Goal: Task Accomplishment & Management: Manage account settings

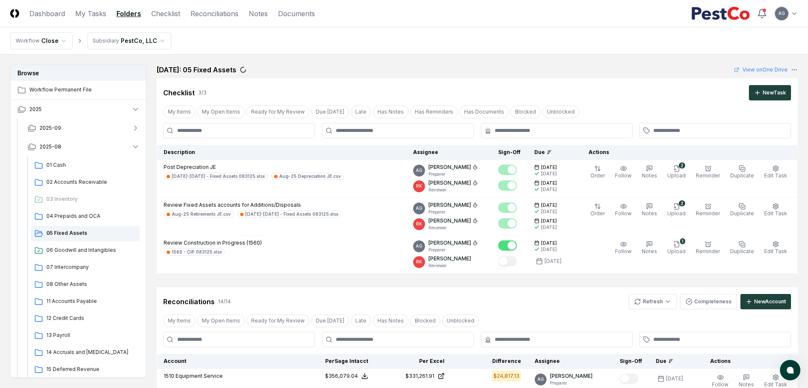
scroll to position [135, 0]
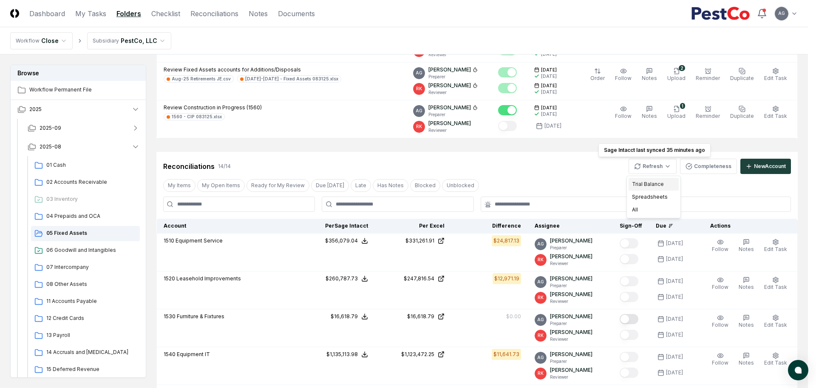
click at [651, 184] on div "Trial Balance" at bounding box center [654, 184] width 50 height 13
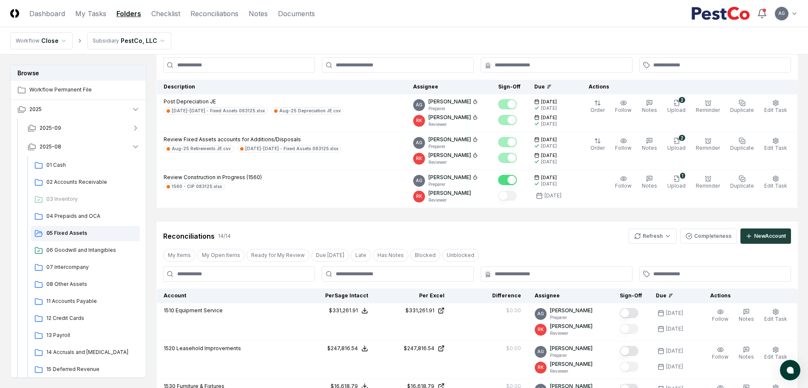
scroll to position [29, 0]
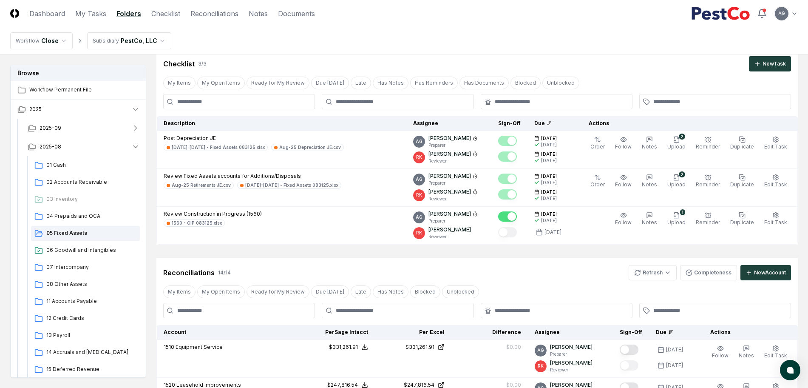
click at [519, 272] on div "Reconciliations 14 / 14 Refresh Completeness New Account" at bounding box center [477, 272] width 628 height 15
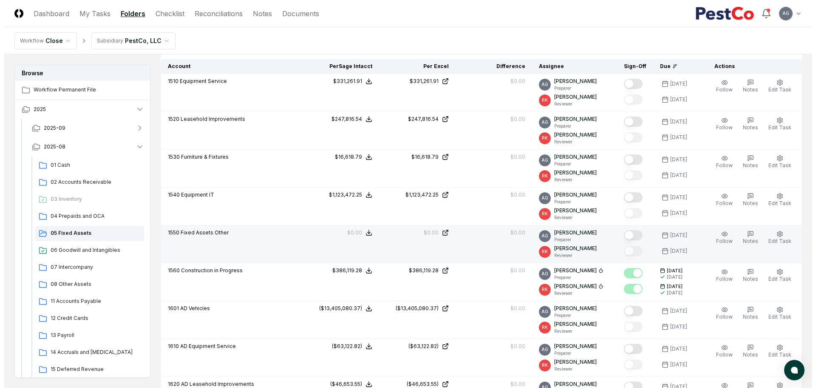
scroll to position [348, 0]
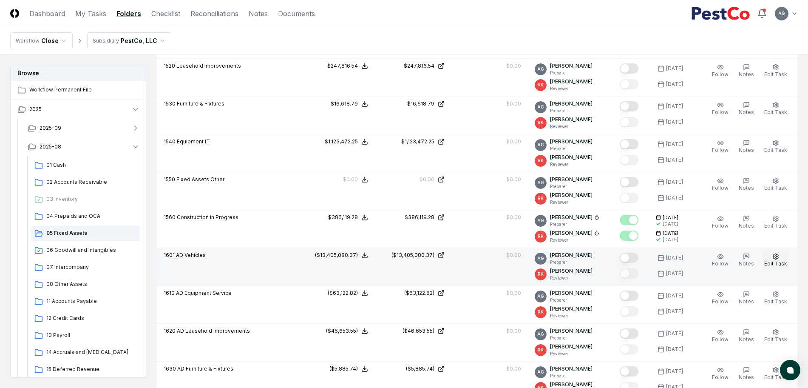
click at [782, 257] on button "Edit Task" at bounding box center [776, 260] width 26 height 18
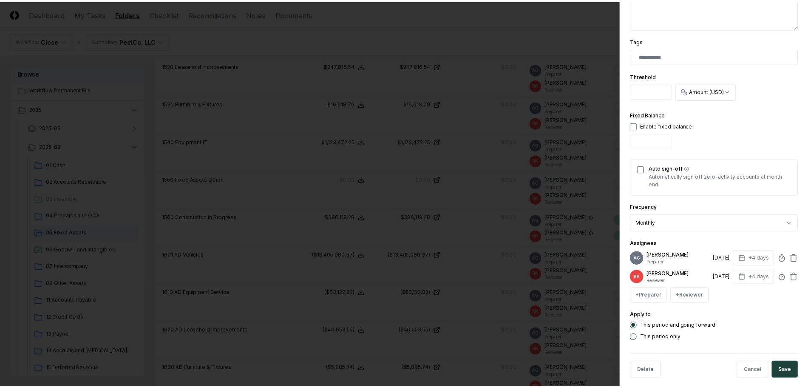
scroll to position [213, 0]
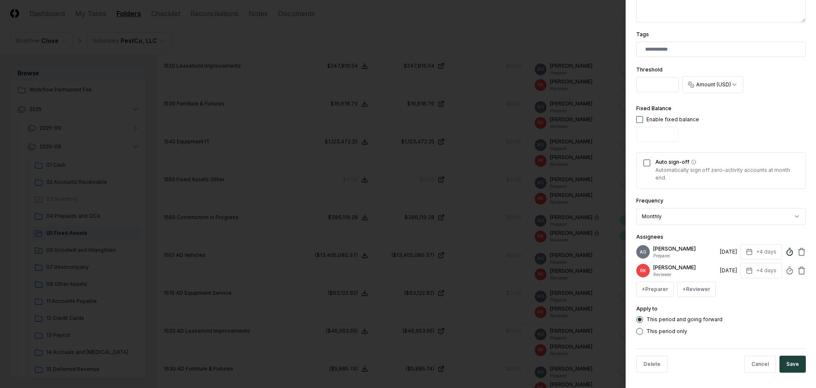
click at [785, 256] on icon at bounding box center [789, 251] width 9 height 9
type input "*****"
click at [567, 27] on div at bounding box center [408, 194] width 816 height 388
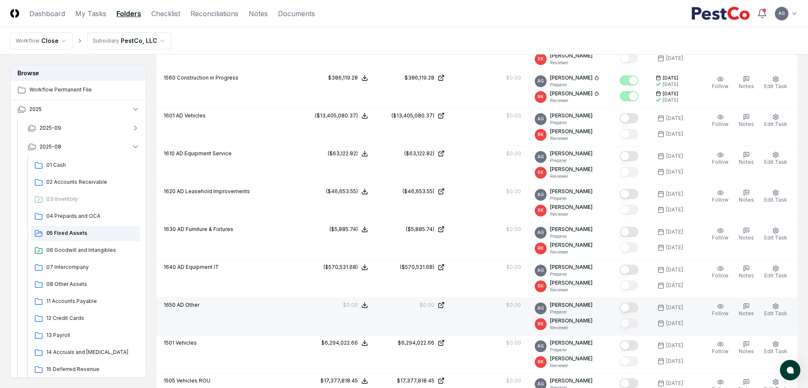
scroll to position [478, 0]
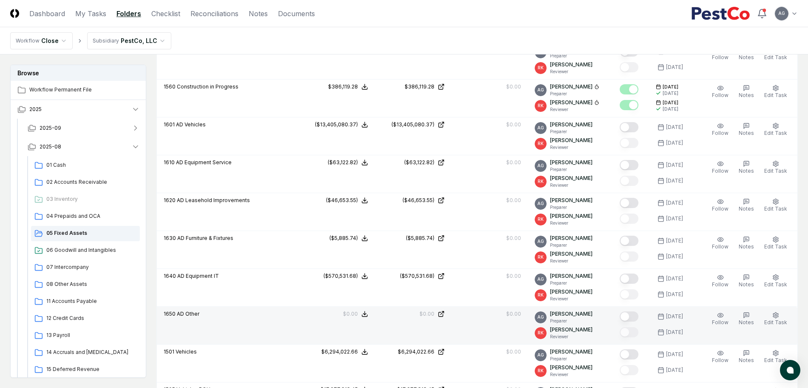
click at [638, 318] on button "Mark complete" at bounding box center [629, 316] width 19 height 10
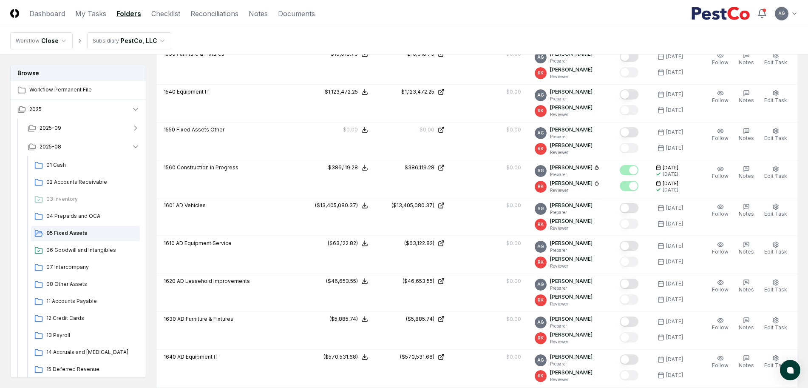
scroll to position [372, 0]
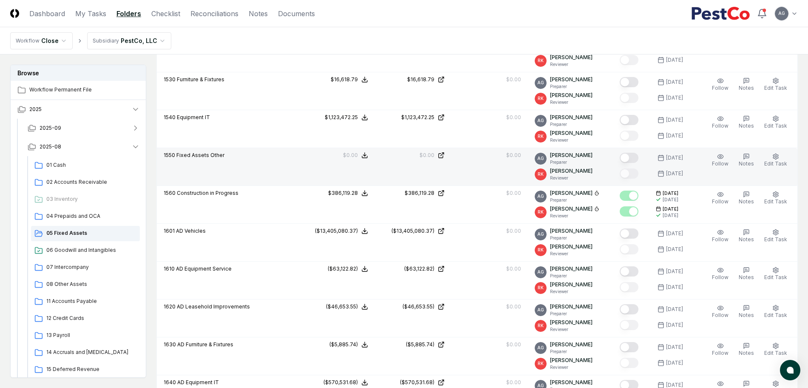
click at [633, 159] on button "Mark complete" at bounding box center [629, 158] width 19 height 10
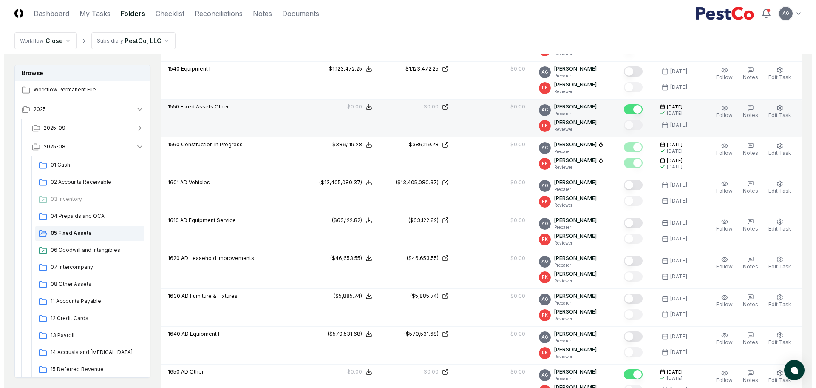
scroll to position [425, 0]
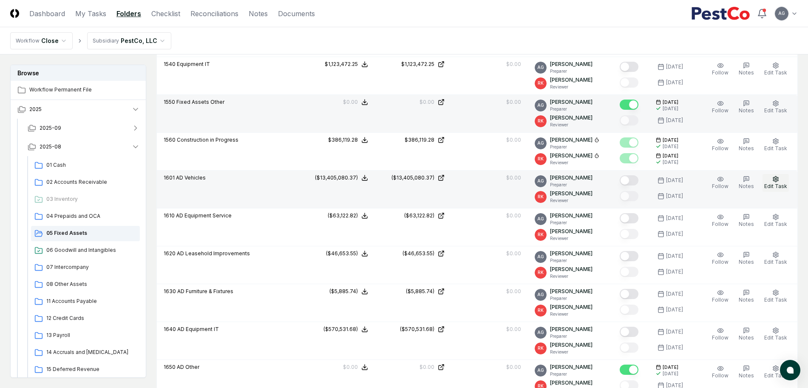
click at [774, 179] on icon "button" at bounding box center [775, 179] width 7 height 7
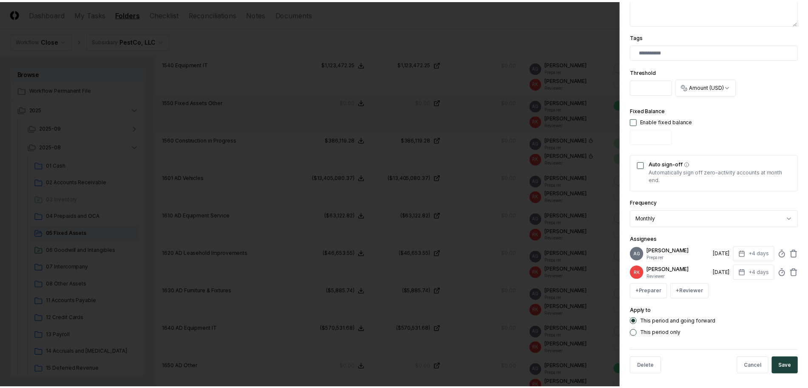
scroll to position [221, 0]
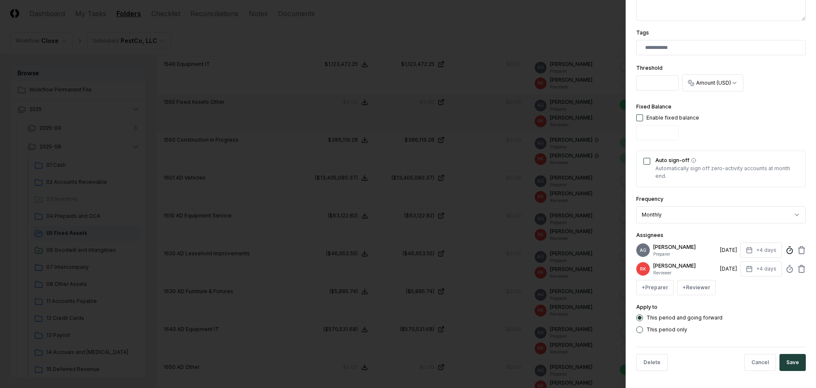
click at [785, 249] on icon at bounding box center [789, 250] width 9 height 9
type input "******"
click at [781, 362] on button "Save" at bounding box center [793, 362] width 26 height 17
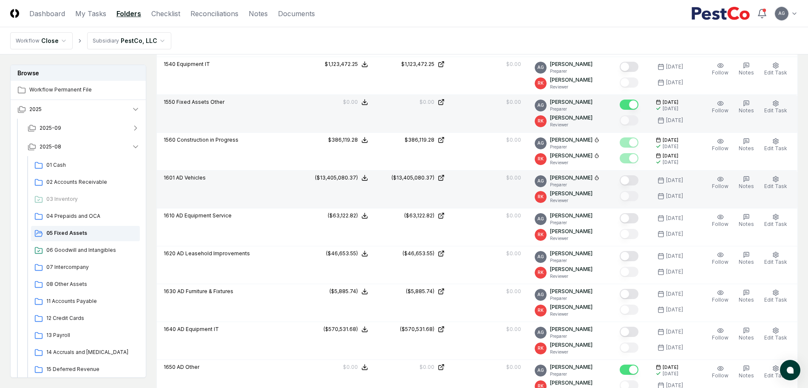
click at [633, 179] on button "Mark complete" at bounding box center [629, 180] width 19 height 10
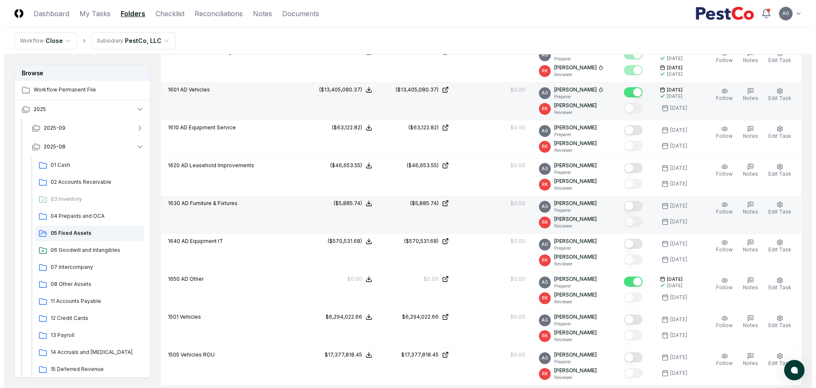
scroll to position [531, 0]
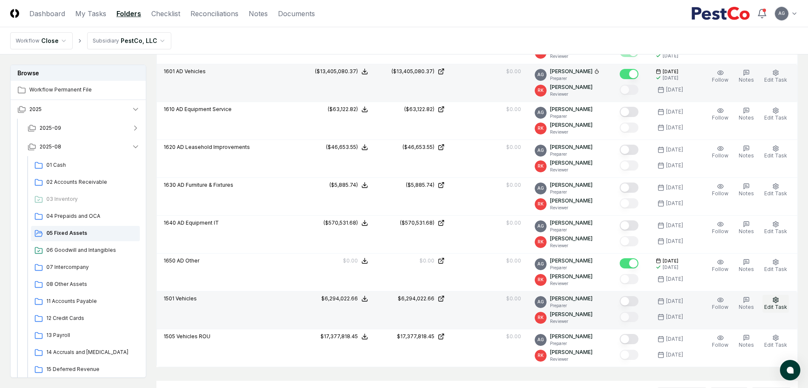
click at [775, 303] on span "Edit Task" at bounding box center [775, 306] width 23 height 6
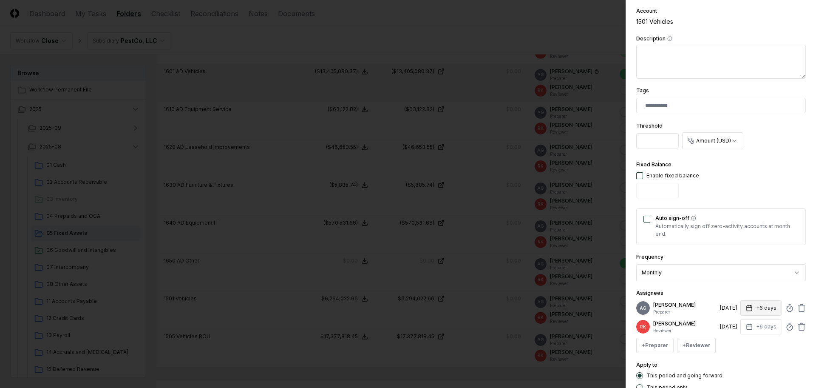
scroll to position [159, 0]
click at [785, 308] on icon at bounding box center [789, 304] width 9 height 9
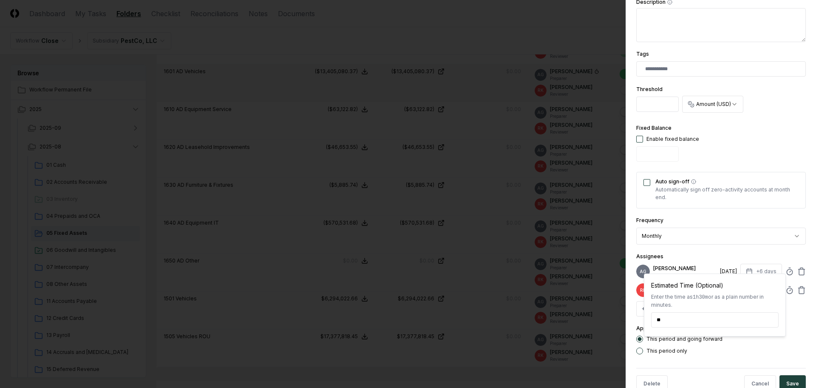
scroll to position [221, 0]
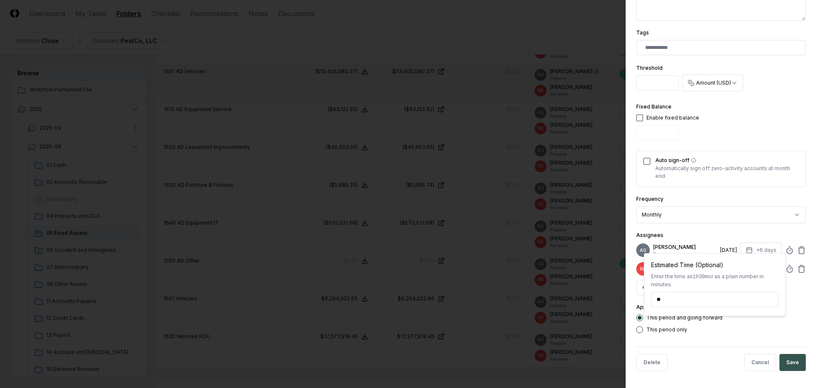
type input "******"
click at [794, 357] on button "Save" at bounding box center [793, 362] width 26 height 17
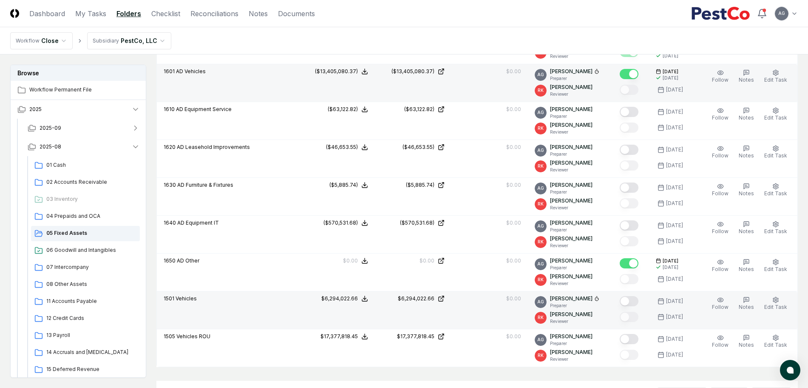
click at [637, 300] on button "Mark complete" at bounding box center [629, 301] width 19 height 10
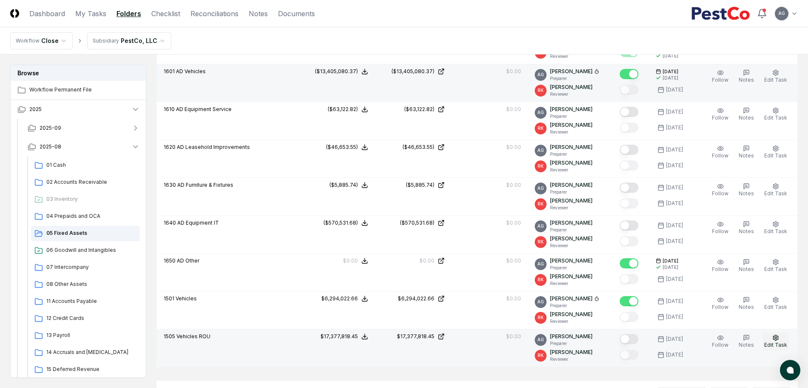
click at [775, 339] on icon "button" at bounding box center [775, 337] width 5 height 6
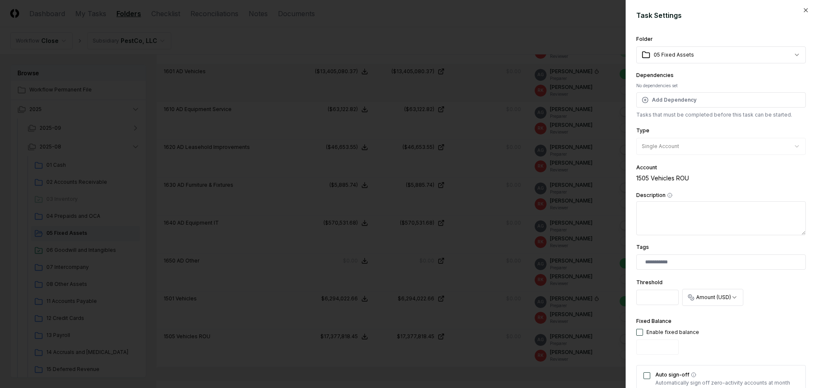
scroll to position [159, 0]
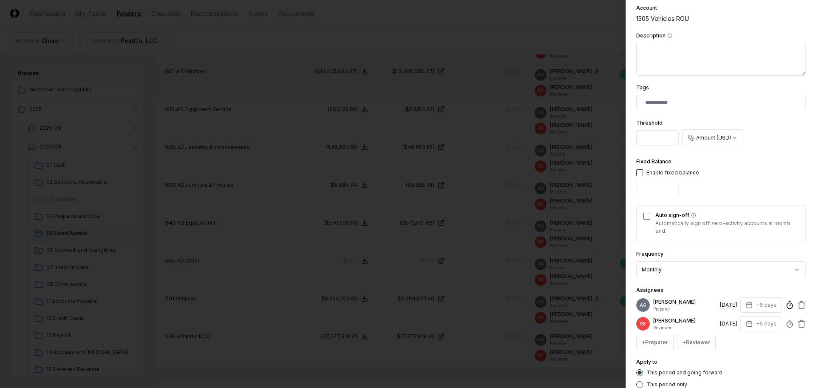
click at [790, 306] on line at bounding box center [790, 304] width 1 height 1
type input "******"
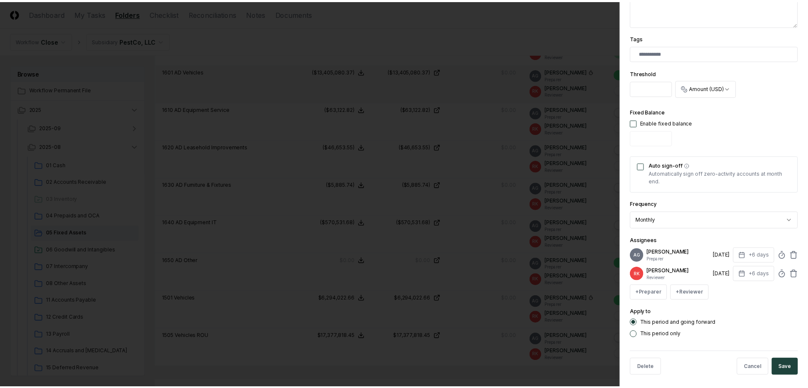
scroll to position [215, 0]
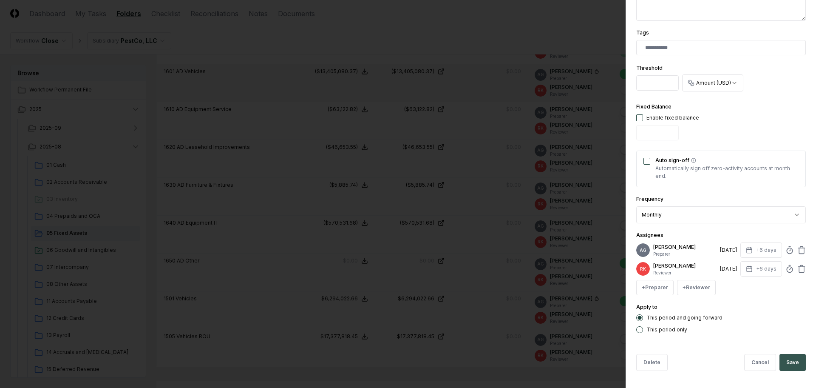
click at [788, 370] on button "Save" at bounding box center [793, 362] width 26 height 17
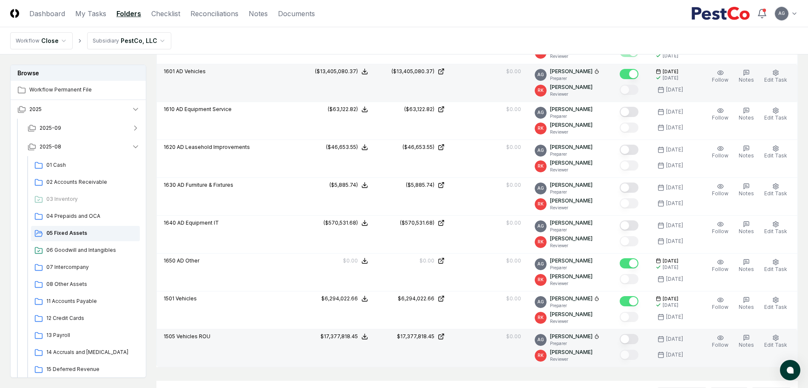
click at [636, 338] on button "Mark complete" at bounding box center [629, 339] width 19 height 10
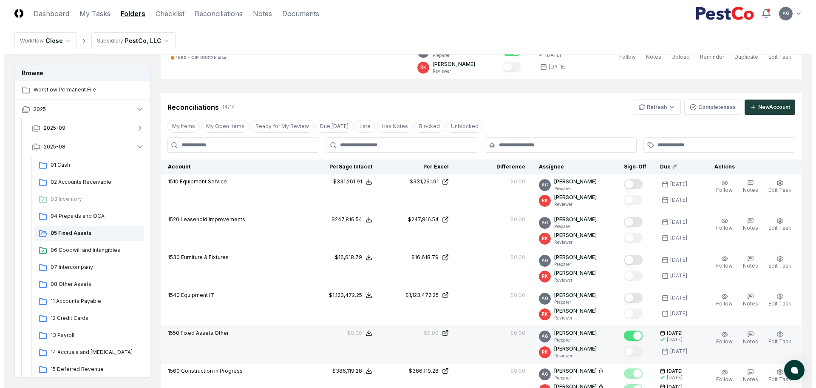
scroll to position [213, 0]
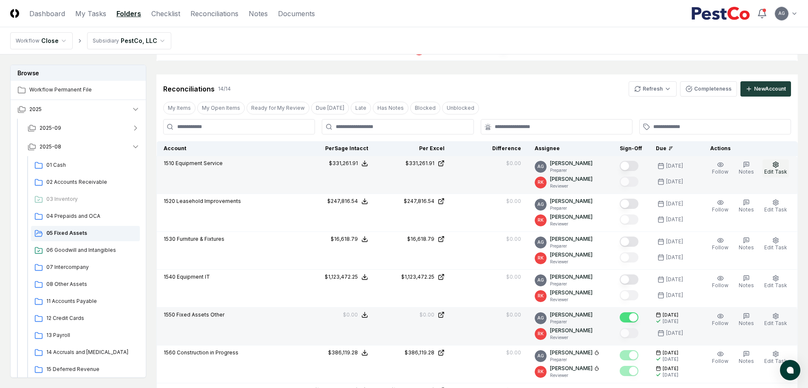
click at [777, 168] on span "Edit Task" at bounding box center [775, 171] width 23 height 6
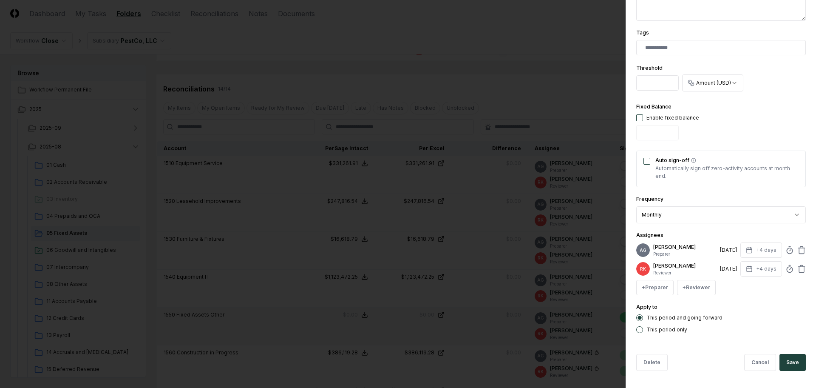
scroll to position [221, 0]
click at [785, 247] on icon at bounding box center [789, 250] width 9 height 9
type input "******"
click at [790, 363] on button "Save" at bounding box center [793, 362] width 26 height 17
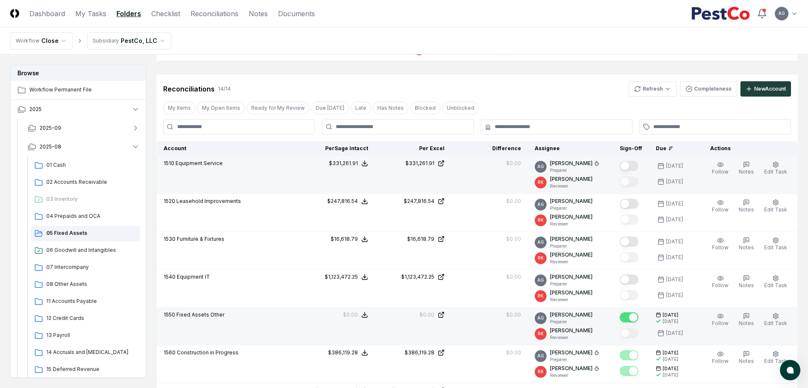
click at [638, 166] on button "Mark complete" at bounding box center [629, 166] width 19 height 10
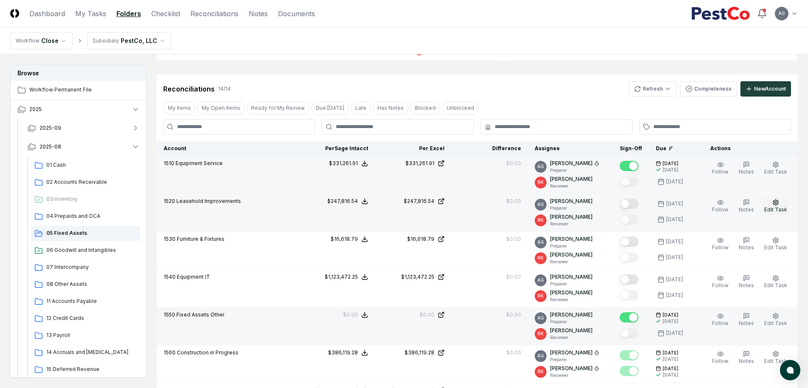
click at [781, 204] on button "Edit Task" at bounding box center [776, 206] width 26 height 18
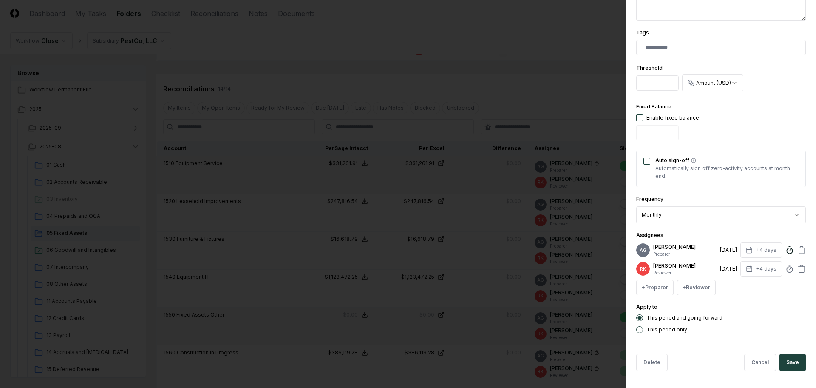
click at [785, 247] on icon at bounding box center [789, 250] width 9 height 9
type input "******"
click at [787, 358] on button "Save" at bounding box center [793, 362] width 26 height 17
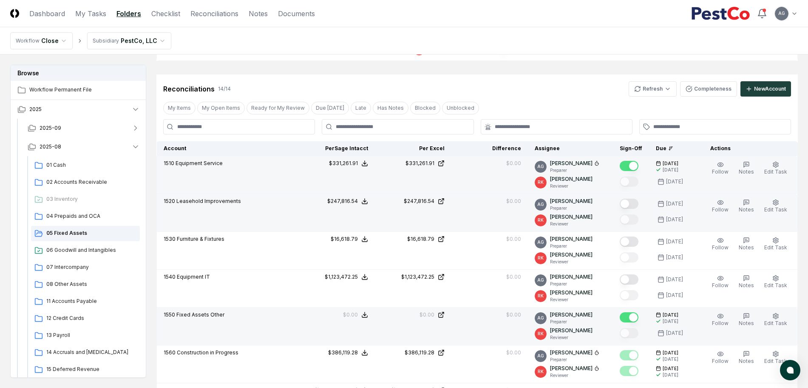
click at [632, 201] on button "Mark complete" at bounding box center [629, 203] width 19 height 10
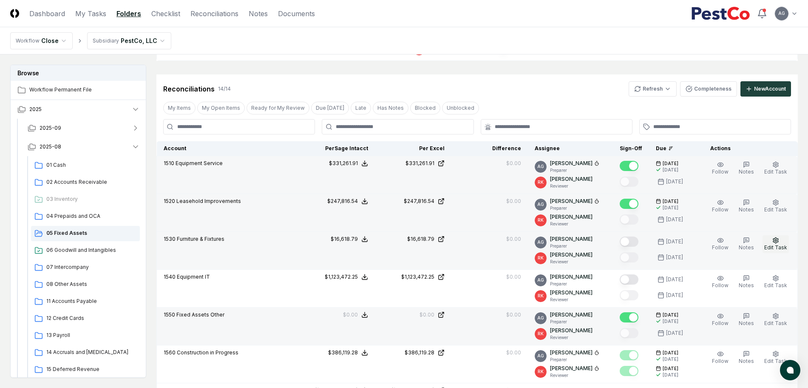
click at [775, 244] on span "Edit Task" at bounding box center [775, 247] width 23 height 6
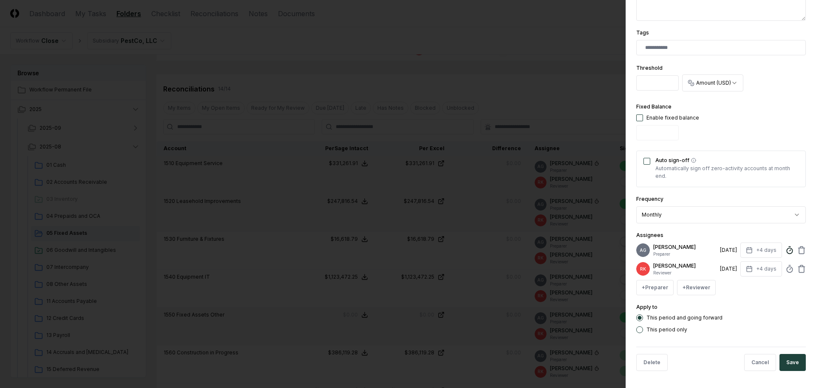
click at [785, 246] on icon at bounding box center [789, 250] width 9 height 9
type input "******"
click at [783, 359] on button "Save" at bounding box center [793, 362] width 26 height 17
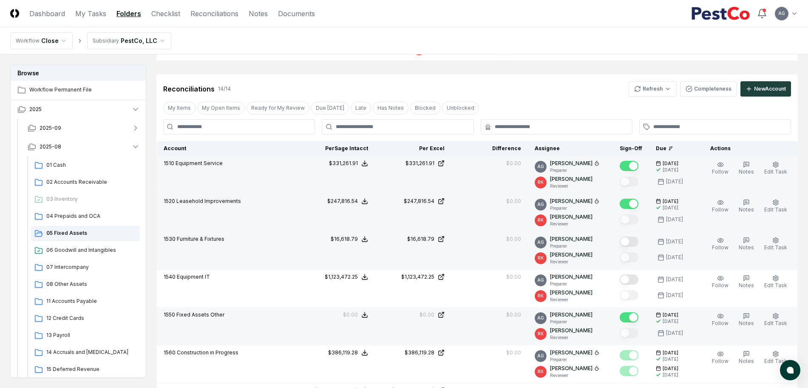
click at [636, 242] on button "Mark complete" at bounding box center [629, 241] width 19 height 10
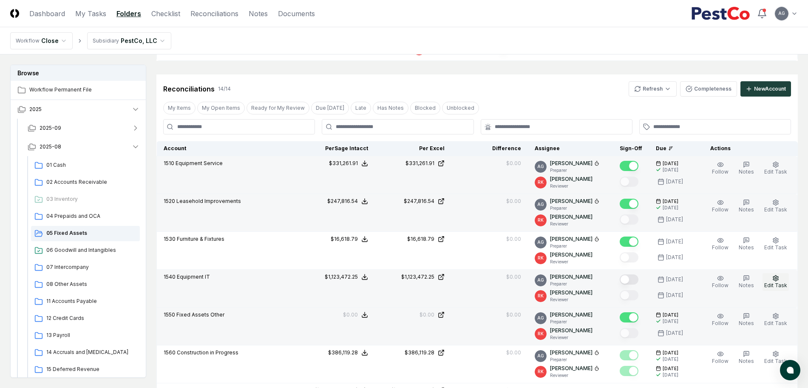
click at [774, 279] on icon "button" at bounding box center [775, 278] width 5 height 6
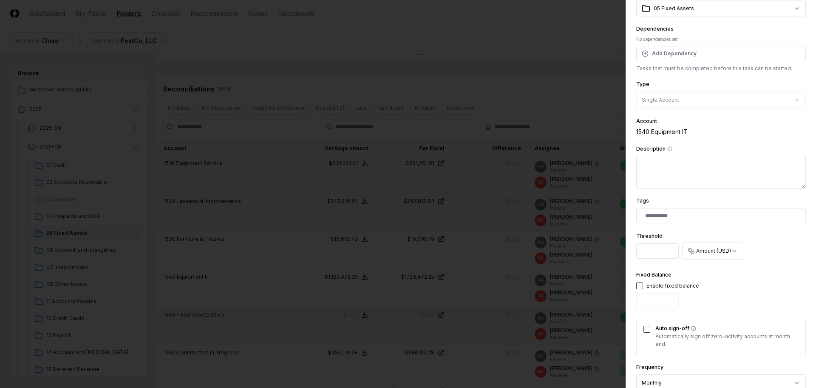
scroll to position [159, 0]
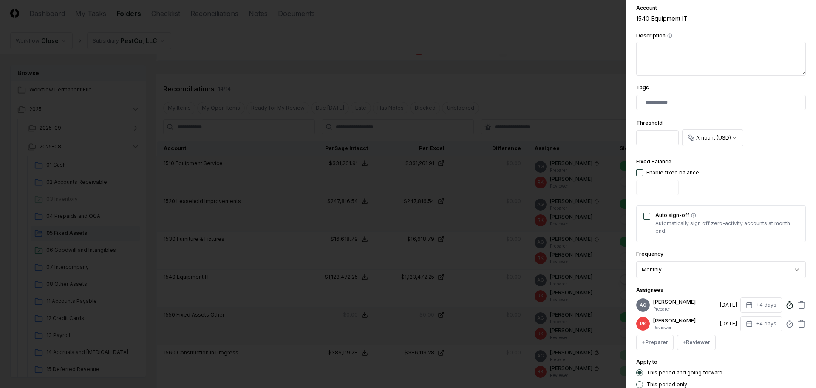
click at [785, 308] on icon at bounding box center [789, 304] width 9 height 9
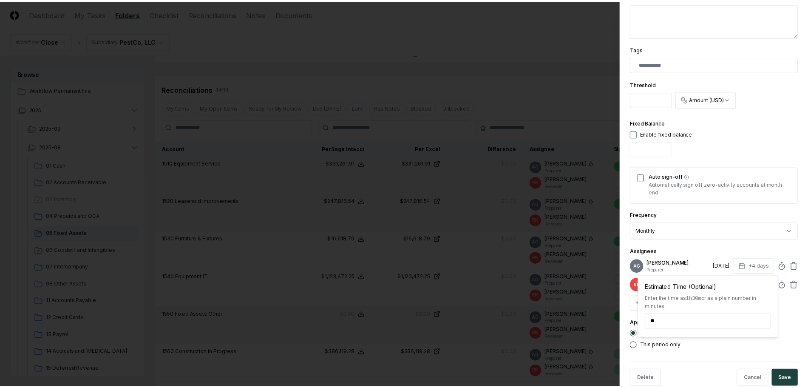
scroll to position [221, 0]
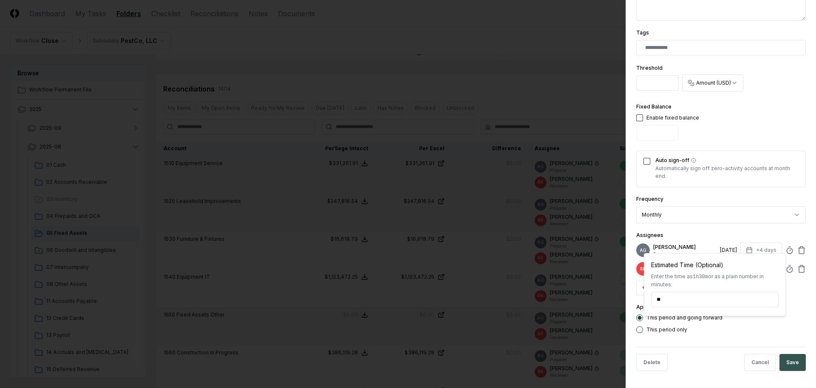
type input "******"
click at [791, 360] on button "Save" at bounding box center [793, 362] width 26 height 17
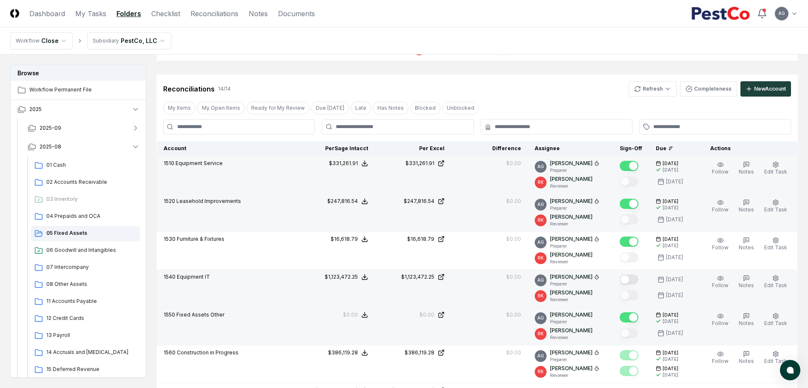
click at [638, 280] on button "Mark complete" at bounding box center [629, 279] width 19 height 10
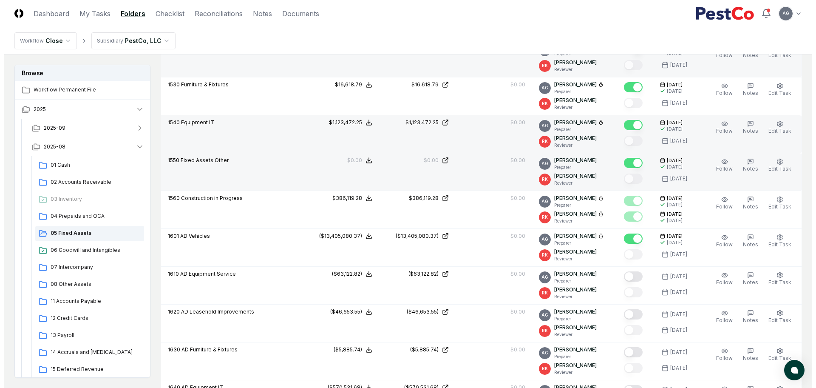
scroll to position [372, 0]
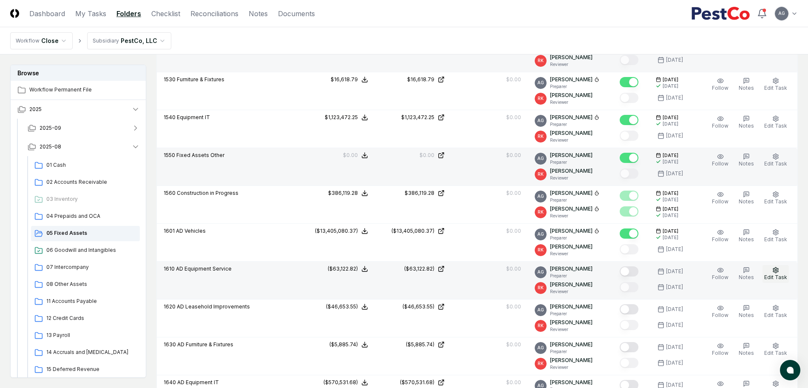
click at [780, 272] on button "Edit Task" at bounding box center [776, 274] width 26 height 18
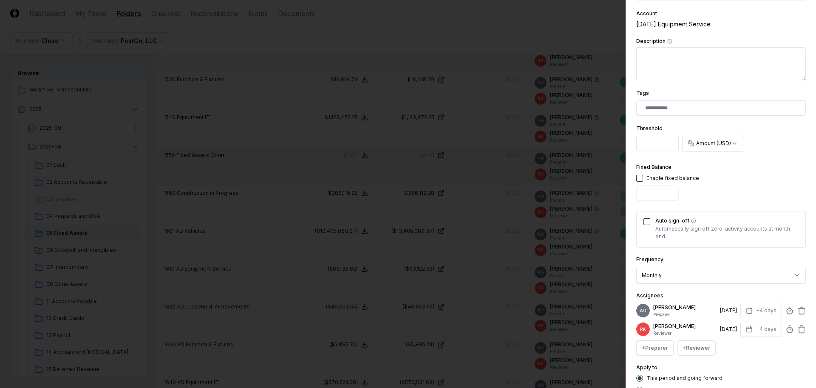
scroll to position [213, 0]
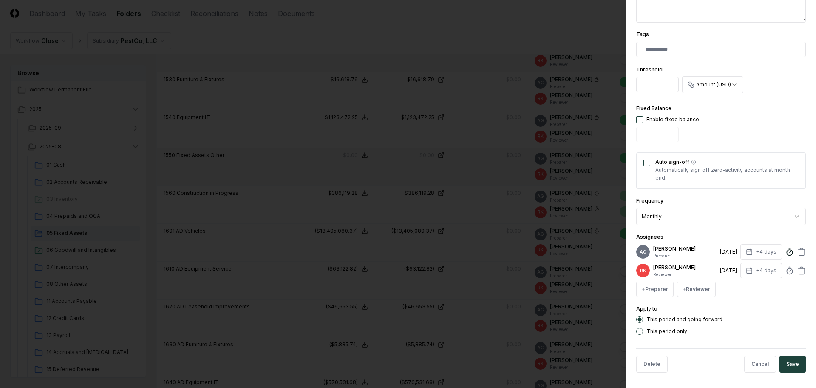
click at [785, 256] on icon at bounding box center [789, 251] width 9 height 9
type input "******"
click at [783, 367] on button "Save" at bounding box center [793, 363] width 26 height 17
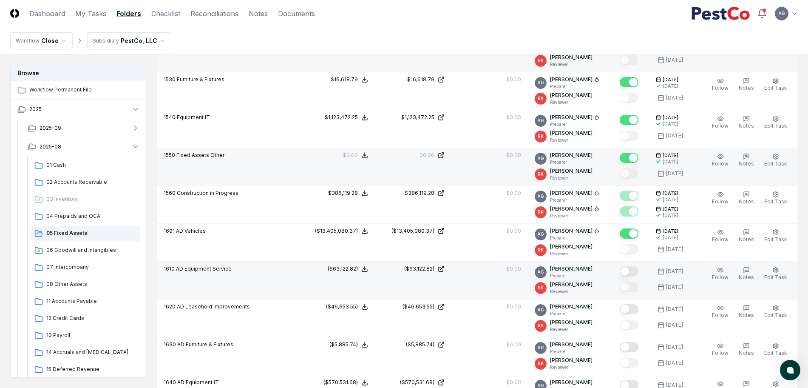
click at [634, 271] on button "Mark complete" at bounding box center [629, 271] width 19 height 10
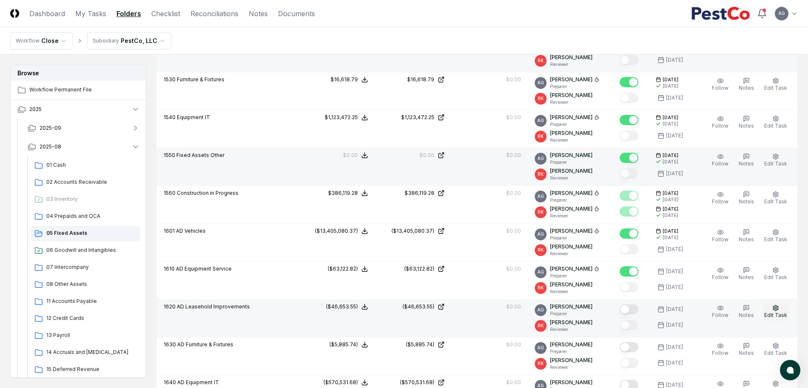
click at [778, 309] on icon "button" at bounding box center [775, 308] width 5 height 6
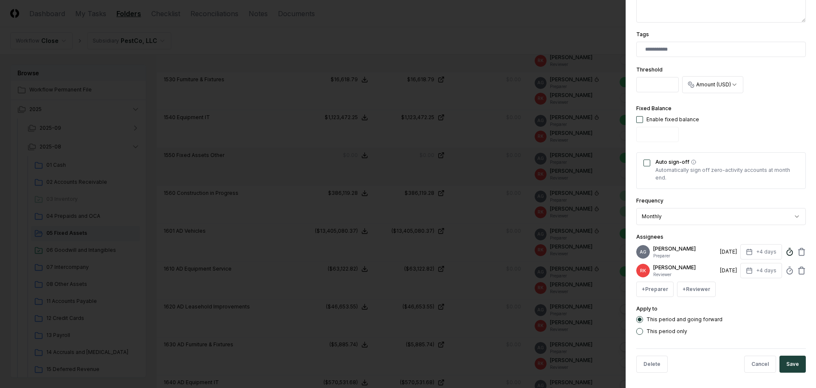
click at [790, 252] on line at bounding box center [790, 251] width 1 height 1
type input "******"
click at [782, 368] on button "Save" at bounding box center [793, 363] width 26 height 17
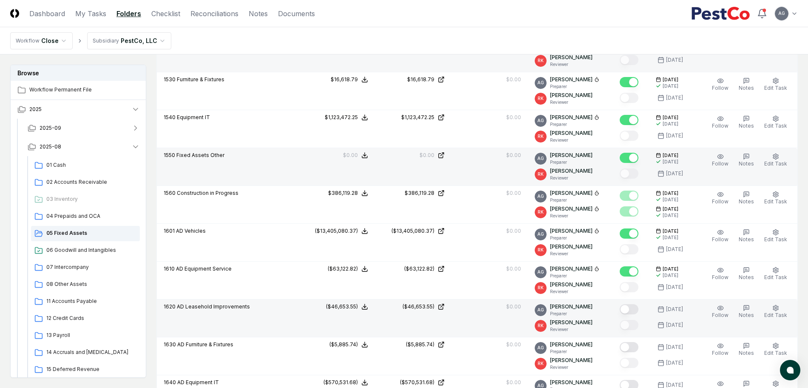
click at [635, 309] on button "Mark complete" at bounding box center [629, 309] width 19 height 10
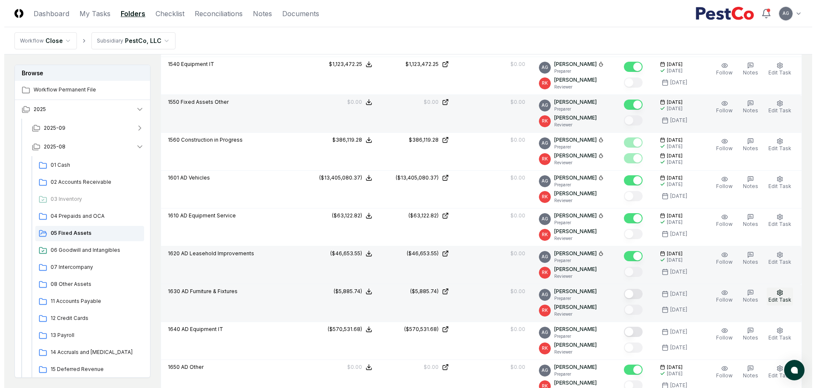
scroll to position [478, 0]
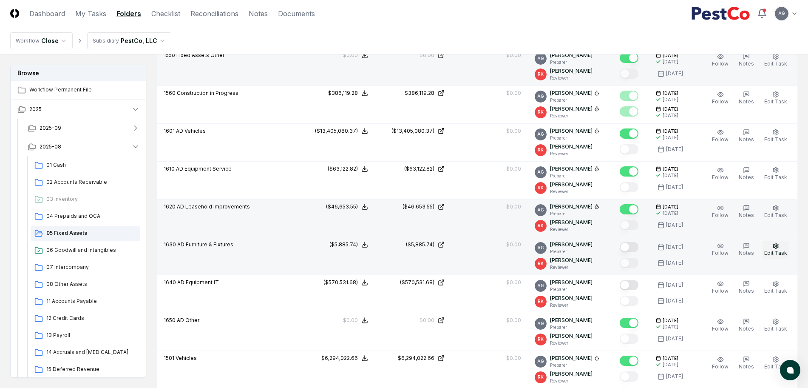
click at [773, 293] on tbody "1510 Equipment Service Sage Intacct : $331,261.91 Excel: $331,261.91 Difference…" at bounding box center [477, 162] width 641 height 530
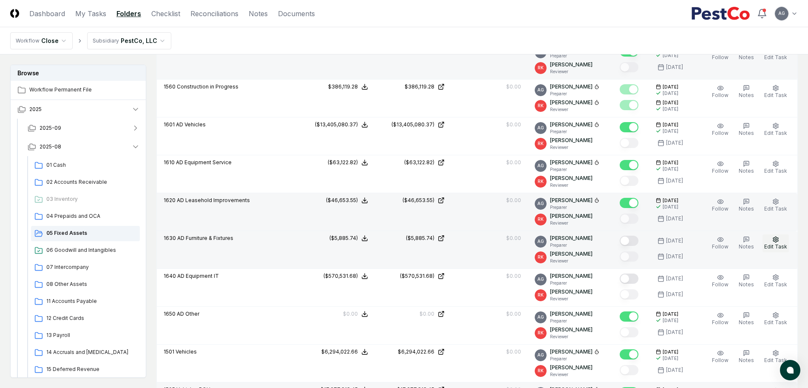
click at [781, 245] on span "Edit Task" at bounding box center [775, 246] width 23 height 6
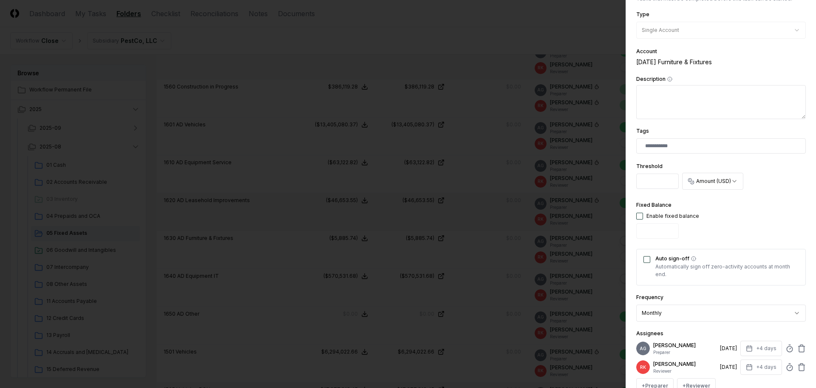
scroll to position [213, 0]
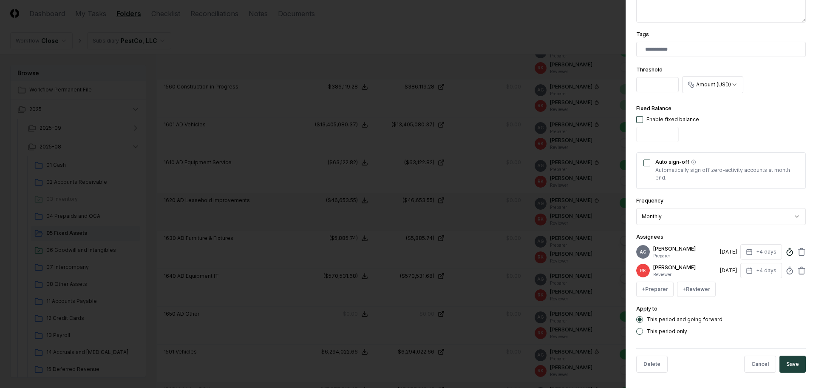
click at [787, 253] on circle at bounding box center [790, 252] width 6 height 6
type input "******"
click at [780, 372] on button "Save" at bounding box center [793, 363] width 26 height 17
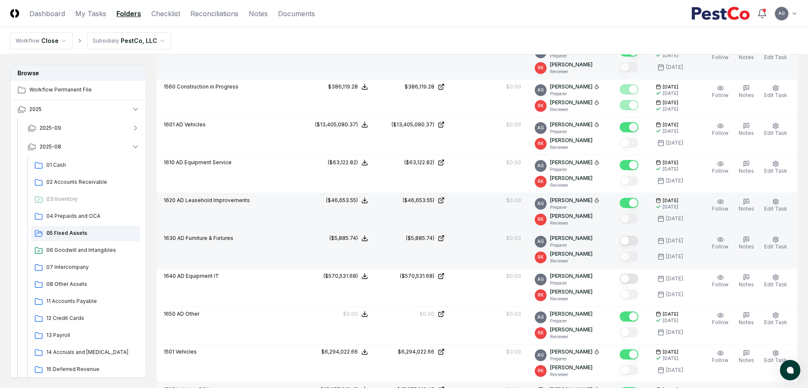
click at [637, 240] on button "Mark complete" at bounding box center [629, 240] width 19 height 10
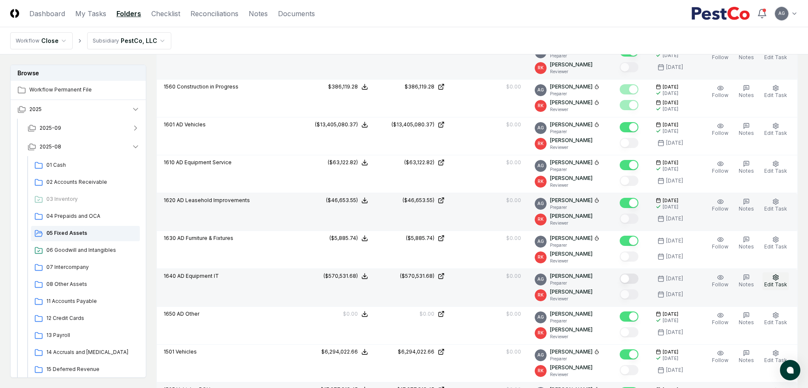
click at [776, 278] on circle "button" at bounding box center [776, 277] width 2 height 2
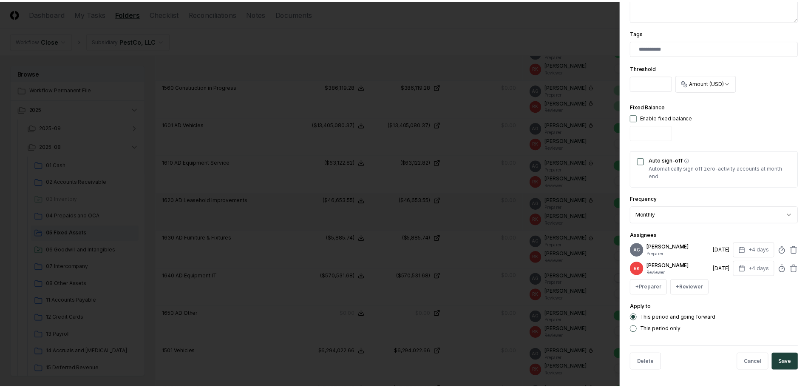
scroll to position [221, 0]
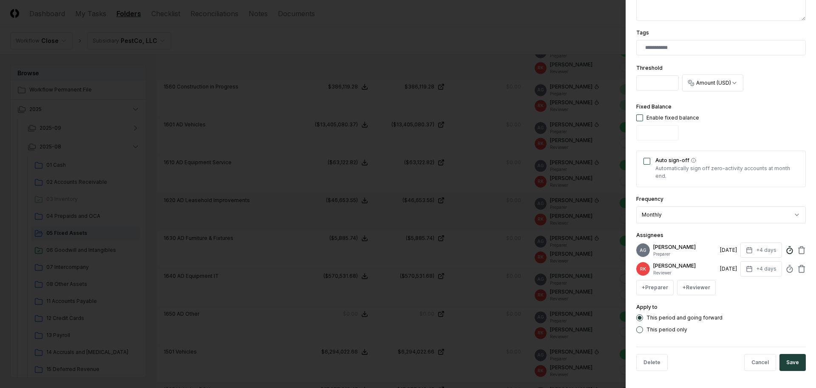
click at [785, 249] on icon at bounding box center [789, 250] width 9 height 9
type input "******"
click at [780, 361] on button "Save" at bounding box center [793, 362] width 26 height 17
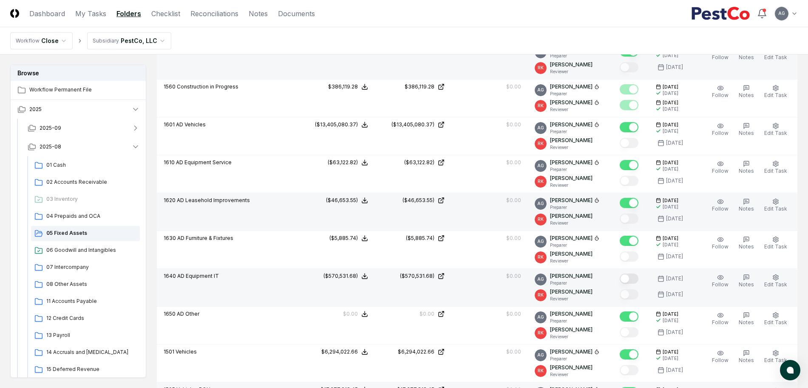
click at [638, 278] on button "Mark complete" at bounding box center [629, 278] width 19 height 10
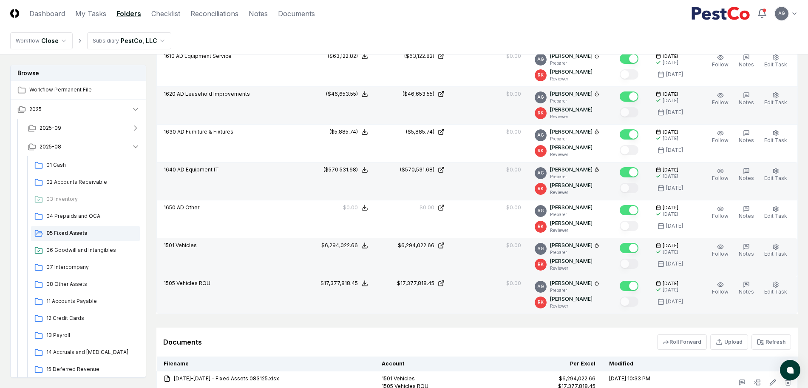
scroll to position [638, 0]
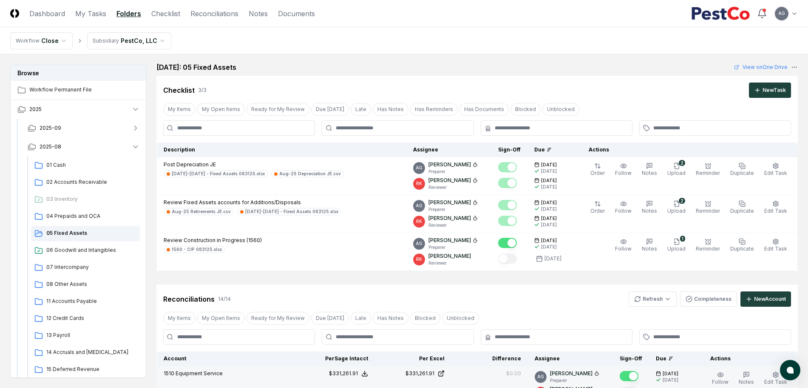
scroll to position [0, 0]
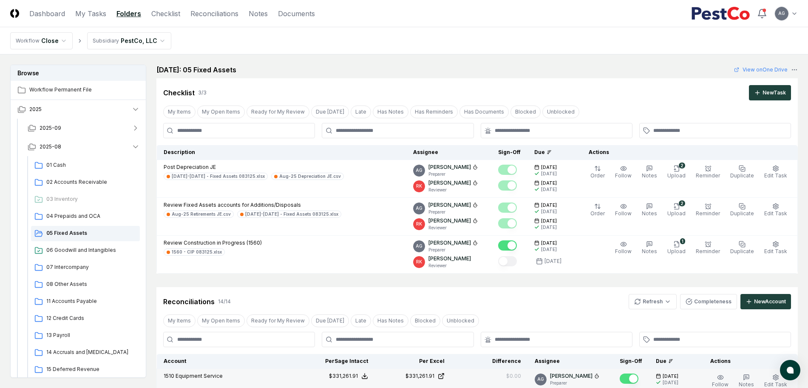
click at [386, 75] on div "Cancel Reassign [DATE]: 05 Fixed Assets View on One Drive Checklist 3 / 3 New T…" at bounding box center [476, 169] width 641 height 209
click at [83, 14] on link "My Tasks" at bounding box center [90, 14] width 31 height 10
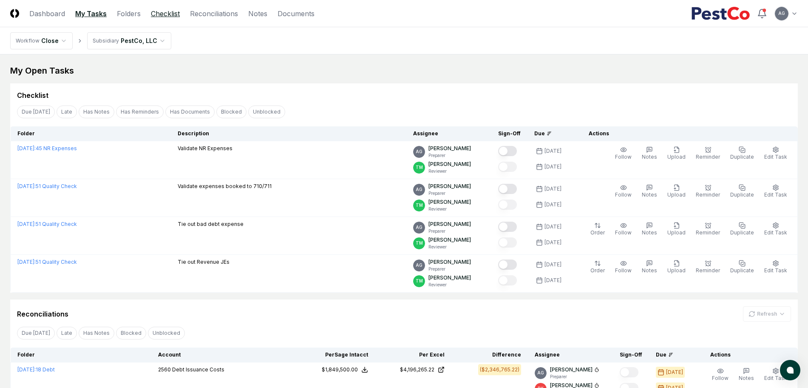
click at [167, 15] on link "Checklist" at bounding box center [165, 14] width 29 height 10
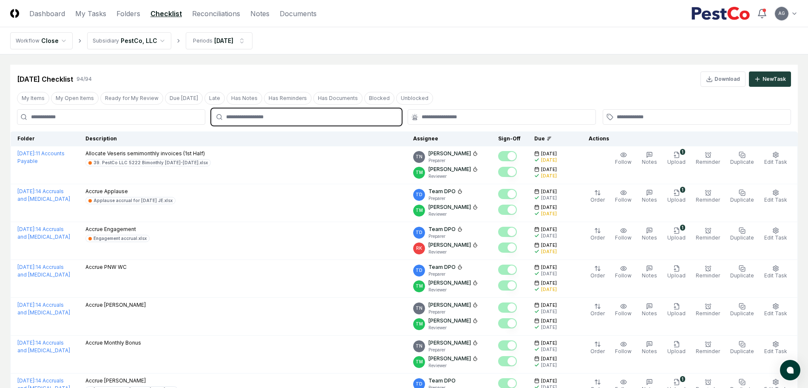
click at [268, 117] on input "text" at bounding box center [310, 117] width 169 height 8
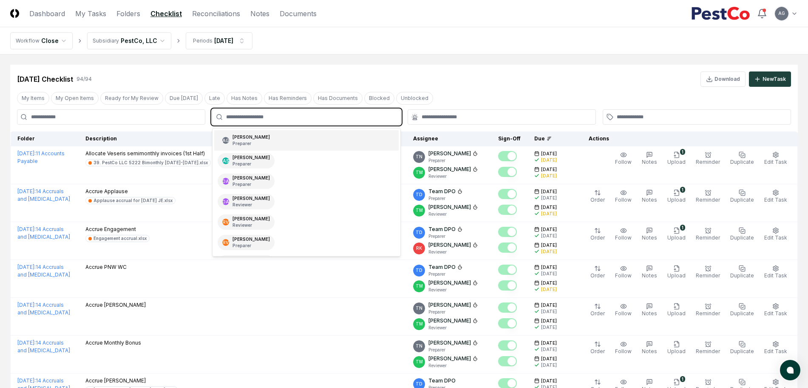
click at [270, 145] on p "Preparer" at bounding box center [250, 143] width 37 height 6
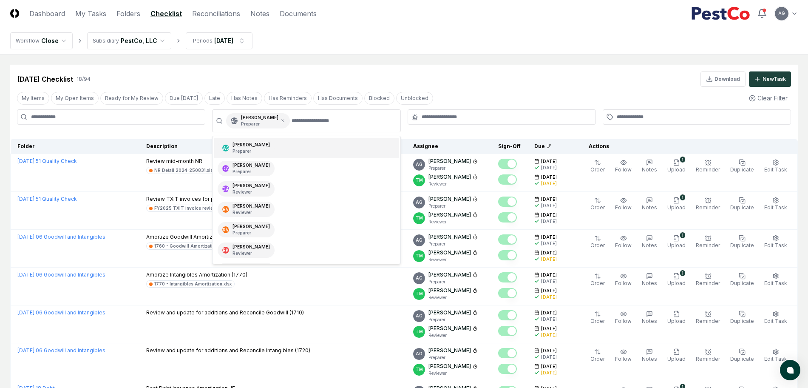
click at [468, 51] on nav "Workflow Close Subsidiary PestCo, LLC Periods [DATE]" at bounding box center [404, 40] width 808 height 27
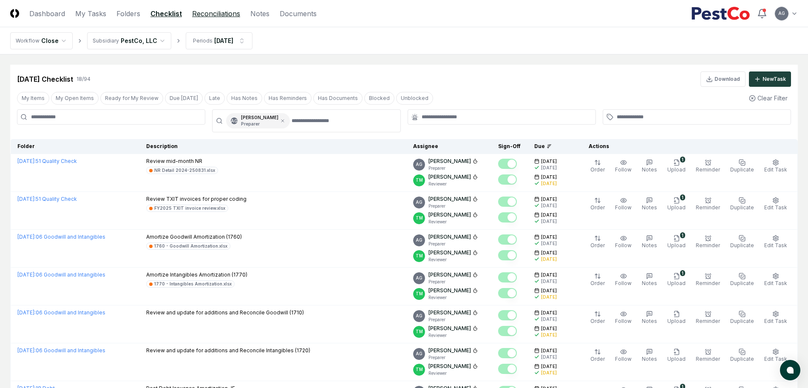
click at [211, 14] on link "Reconciliations" at bounding box center [216, 14] width 48 height 10
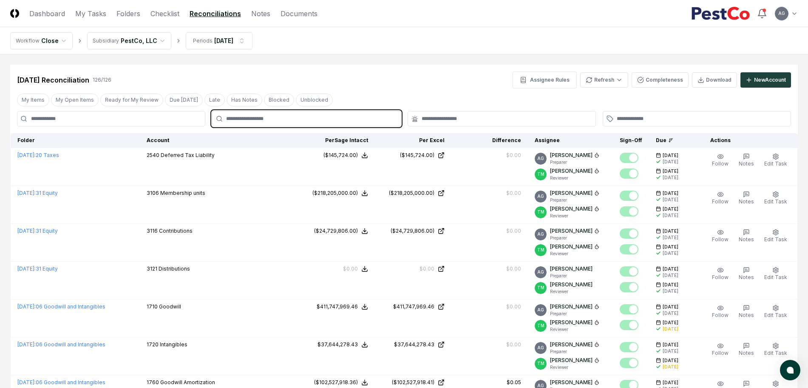
click at [285, 122] on input "text" at bounding box center [310, 119] width 169 height 8
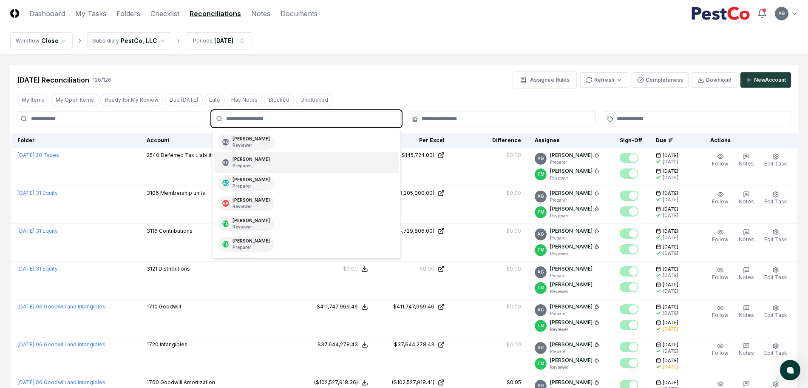
click at [286, 158] on div "AG [PERSON_NAME] Preparer" at bounding box center [306, 162] width 184 height 20
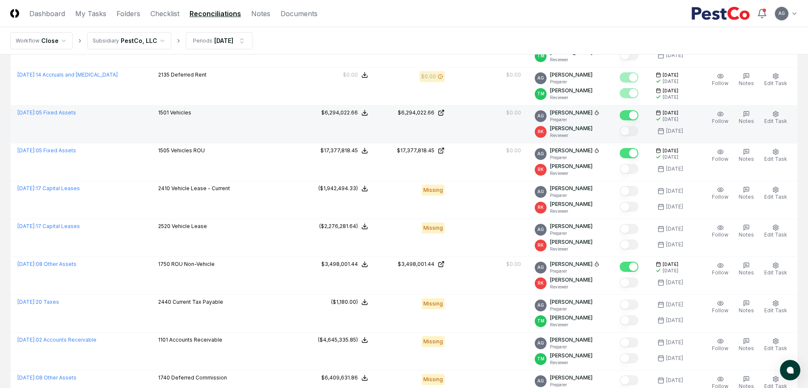
scroll to position [1116, 0]
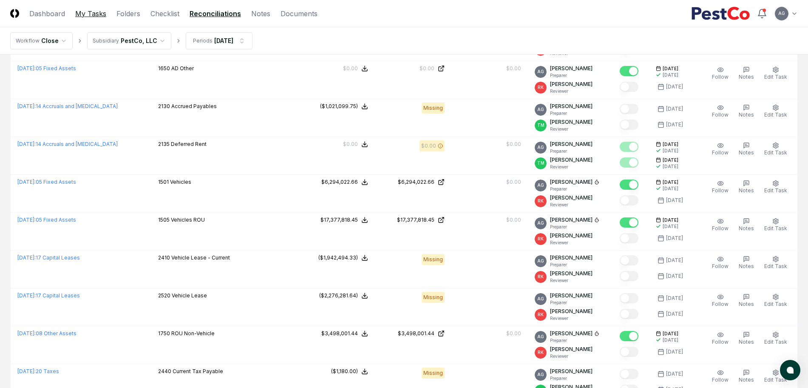
click at [94, 13] on link "My Tasks" at bounding box center [90, 14] width 31 height 10
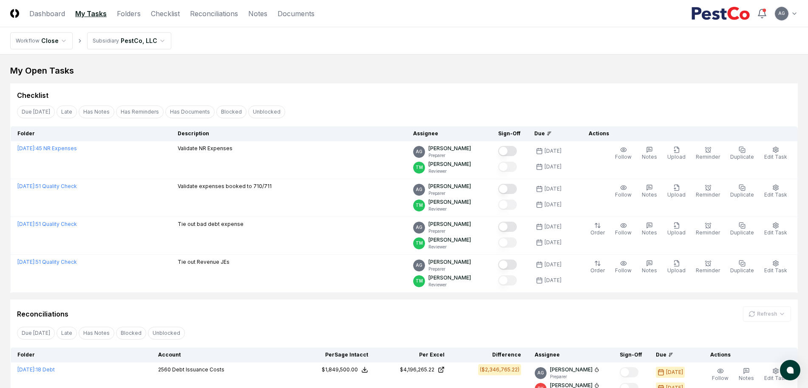
click at [389, 79] on div "My Open Tasks Cancel Reassign Checklist Due [DATE] Late Has Notes Has Reminders…" at bounding box center [404, 346] width 788 height 562
click at [337, 85] on div "Checklist" at bounding box center [404, 91] width 788 height 17
click at [247, 56] on main "My Open Tasks Cancel Reassign Checklist Due [DATE] Late Has Notes Has Reminders…" at bounding box center [404, 345] width 808 height 583
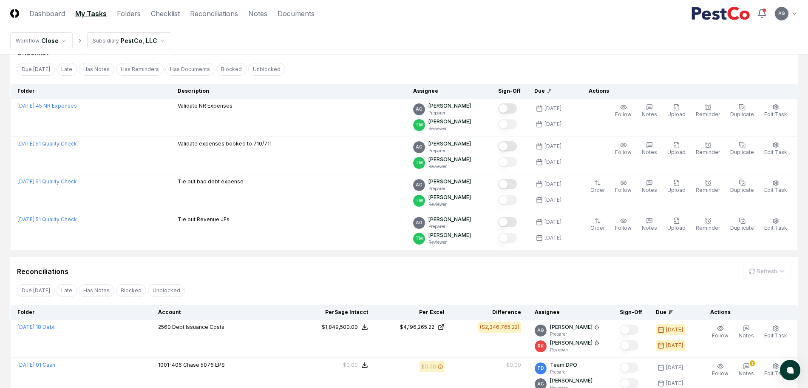
scroll to position [106, 0]
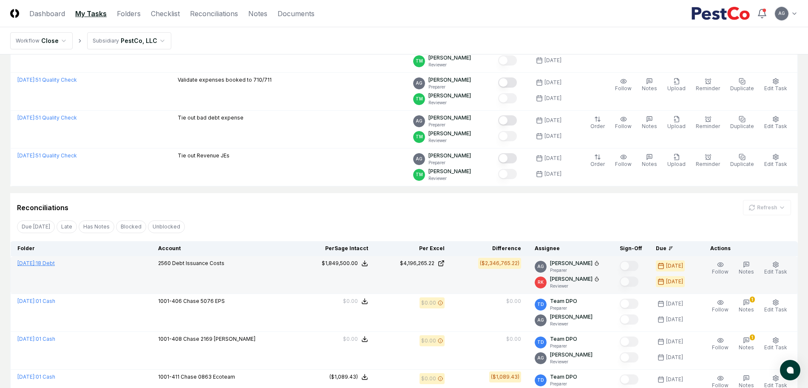
click at [55, 261] on link "[DATE] : 18 Debt" at bounding box center [35, 263] width 37 height 6
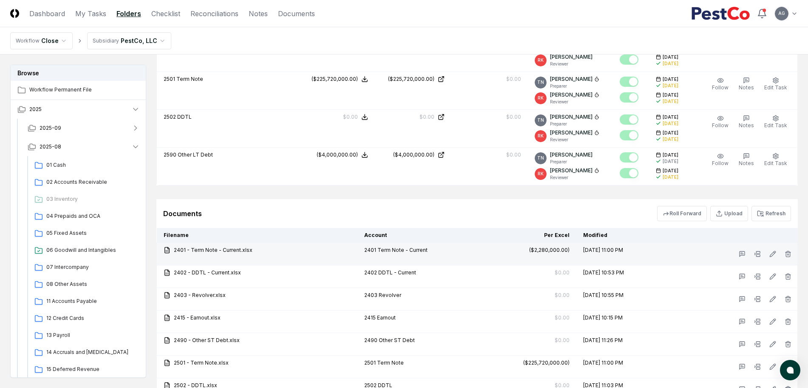
scroll to position [626, 0]
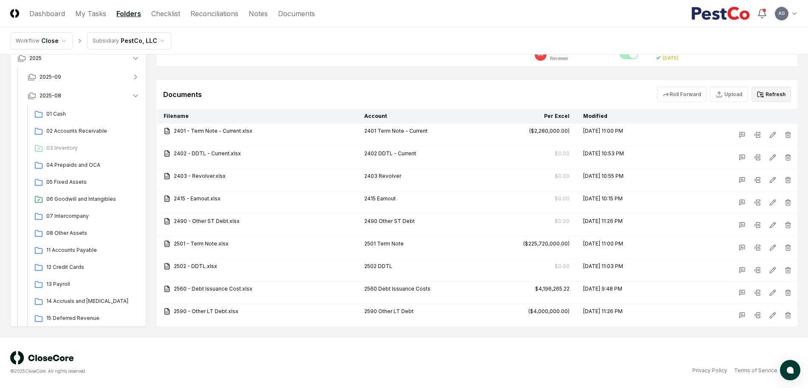
click at [785, 95] on button "Refresh" at bounding box center [771, 94] width 40 height 15
click at [776, 94] on button "Refresh" at bounding box center [771, 94] width 40 height 15
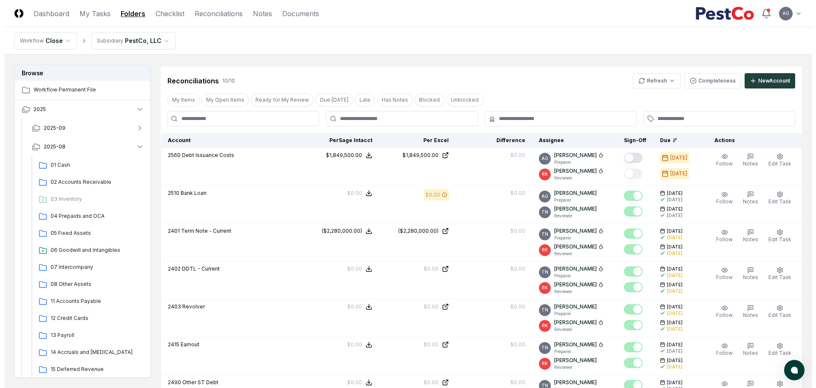
scroll to position [148, 0]
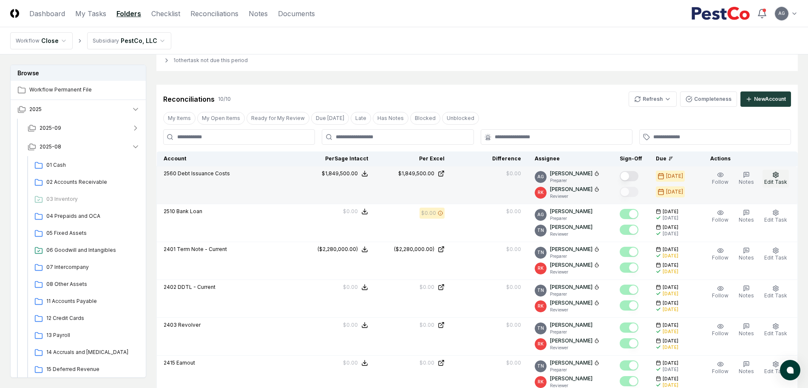
click at [779, 177] on icon "button" at bounding box center [775, 174] width 7 height 7
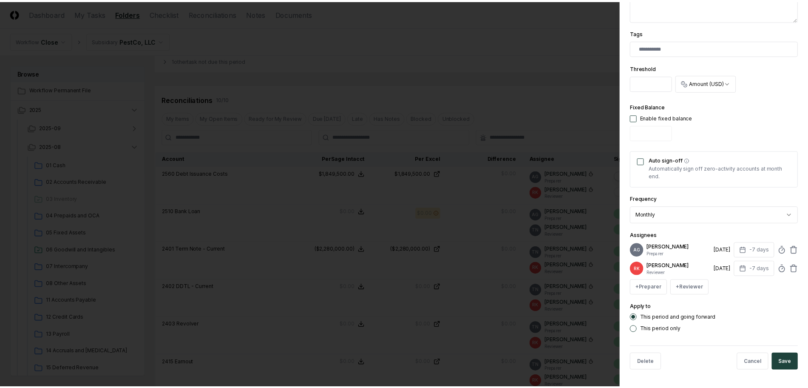
scroll to position [221, 0]
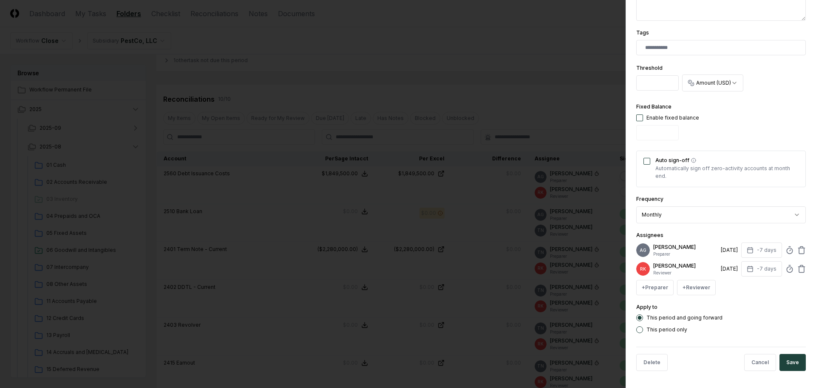
click at [786, 249] on div "AG [PERSON_NAME] Preparer [DATE] -7 days" at bounding box center [721, 249] width 170 height 15
click at [785, 248] on icon at bounding box center [789, 250] width 9 height 9
type input "******"
click at [794, 364] on button "Save" at bounding box center [793, 362] width 26 height 17
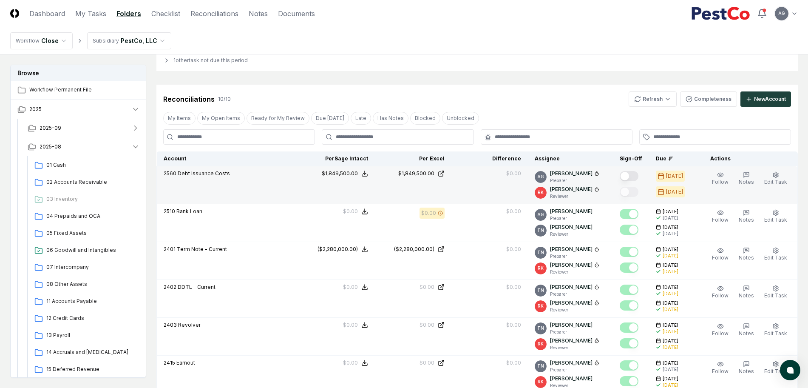
click at [636, 176] on button "Mark complete" at bounding box center [629, 176] width 19 height 10
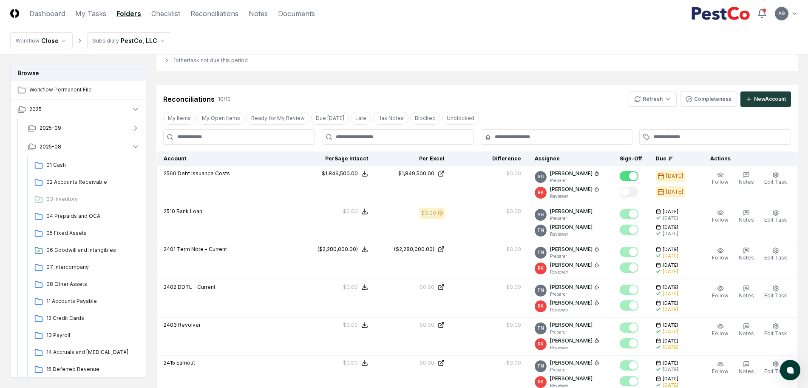
click at [564, 88] on div "Reconciliations 10 / 10 Refresh Completeness New Account" at bounding box center [476, 96] width 641 height 22
click at [545, 72] on div "Cancel Reassign [DATE]: 18 Debt View on One Drive Checklist 1 / 1 New Task My I…" at bounding box center [476, 361] width 641 height 888
click at [564, 82] on div "Cancel Reassign [DATE]: 18 Debt View on One Drive Checklist 1 / 1 New Task My I…" at bounding box center [476, 361] width 641 height 888
click at [420, 66] on div "1 other task not due this period" at bounding box center [476, 60] width 641 height 21
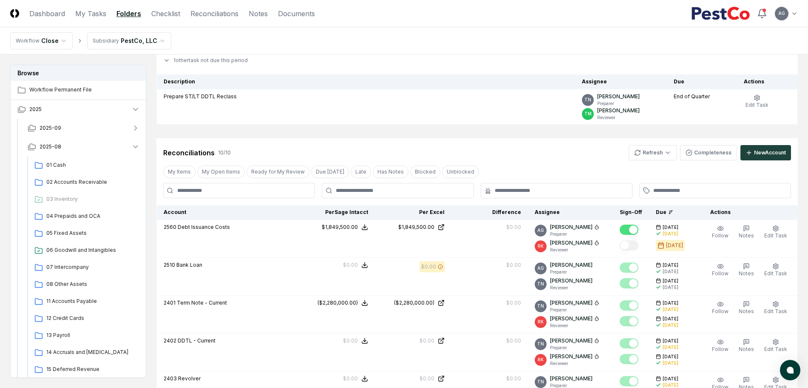
scroll to position [42, 0]
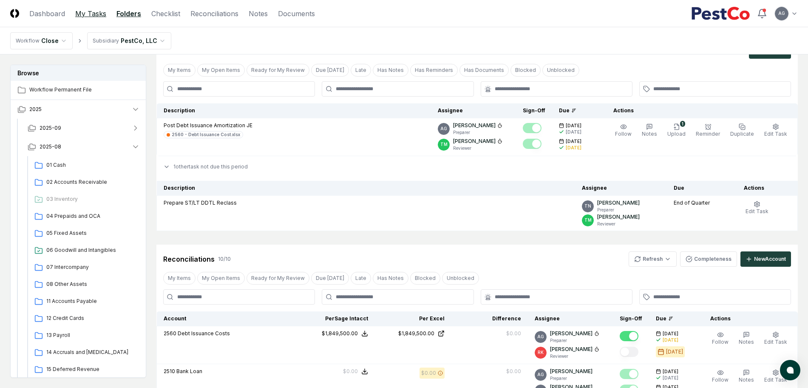
click at [102, 14] on link "My Tasks" at bounding box center [90, 14] width 31 height 10
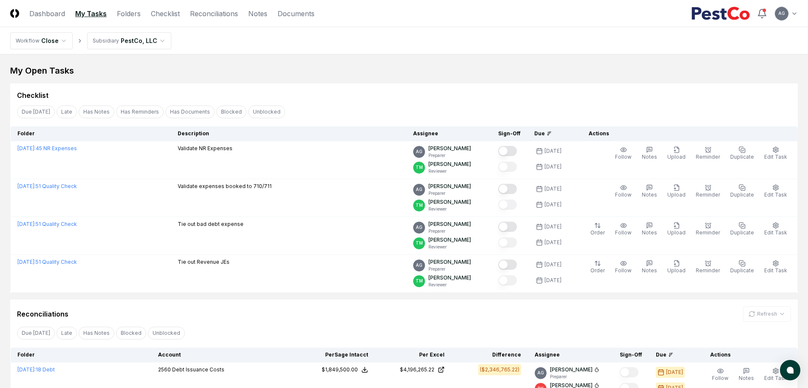
click at [578, 53] on nav "Workflow Close Subsidiary PestCo, LLC" at bounding box center [404, 40] width 808 height 27
click at [348, 75] on div "My Open Tasks" at bounding box center [404, 71] width 788 height 12
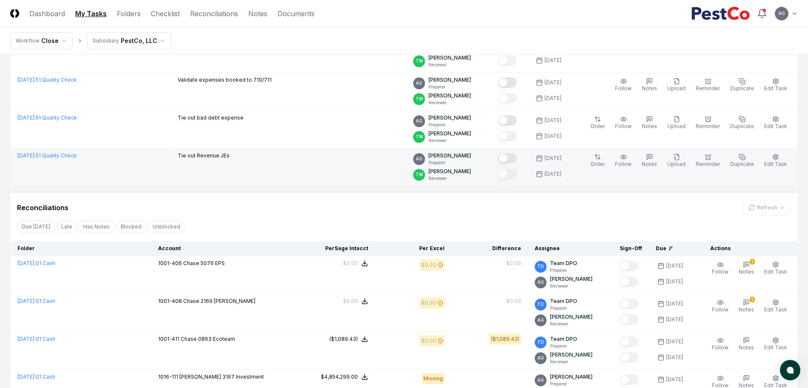
scroll to position [159, 0]
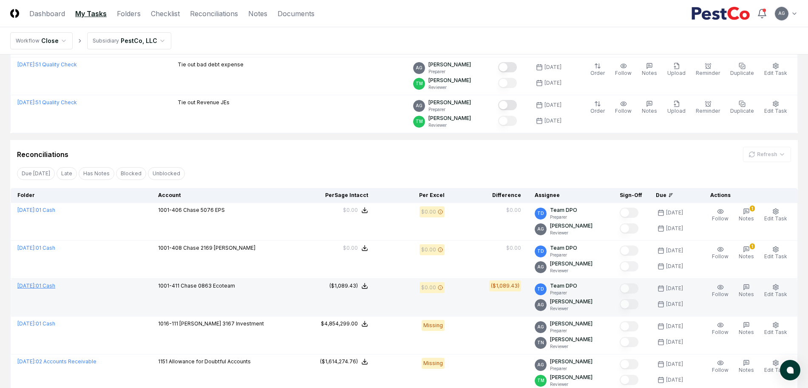
click at [55, 283] on link "August 2025 : 01 Cash" at bounding box center [36, 285] width 38 height 6
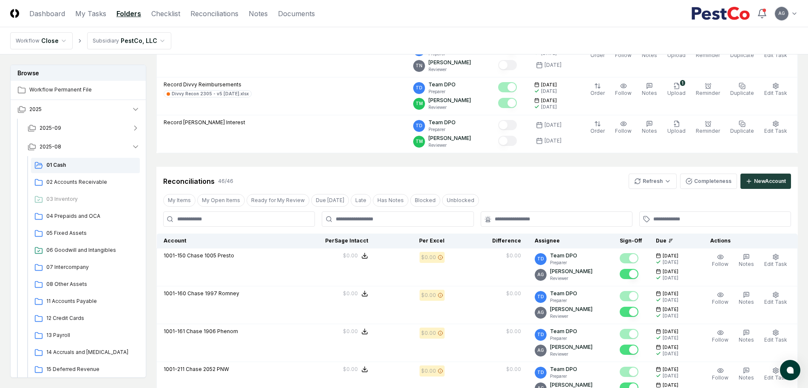
scroll to position [213, 0]
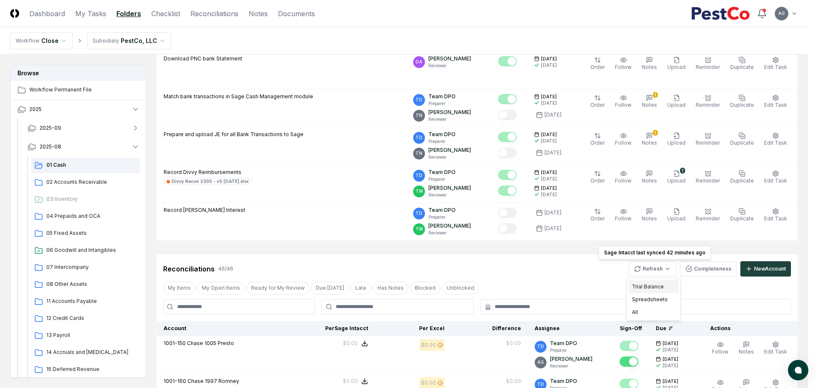
click at [649, 287] on div "Trial Balance" at bounding box center [654, 286] width 50 height 13
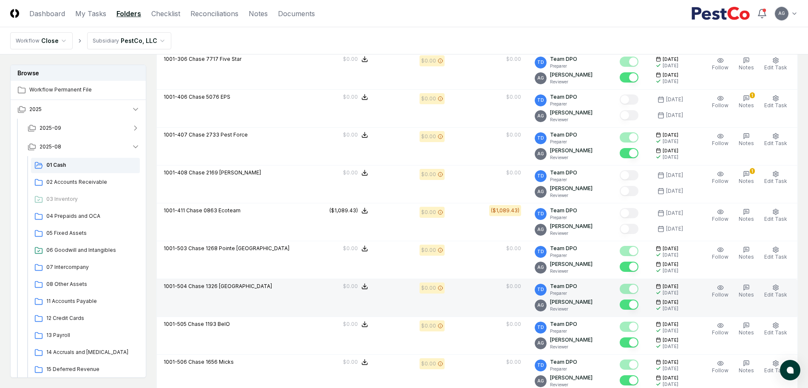
scroll to position [744, 0]
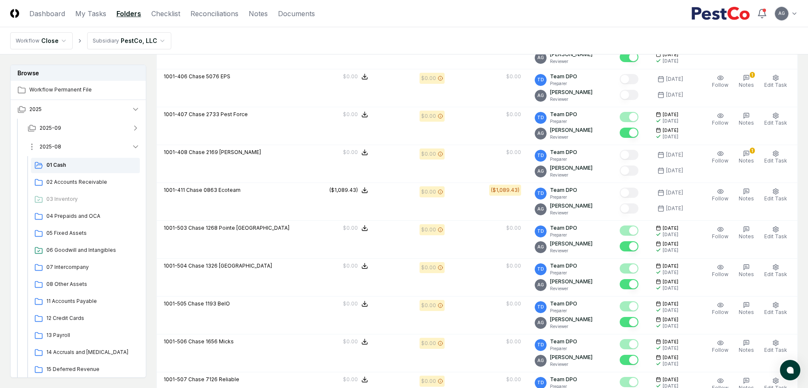
click at [118, 146] on button "2025-08" at bounding box center [84, 146] width 126 height 19
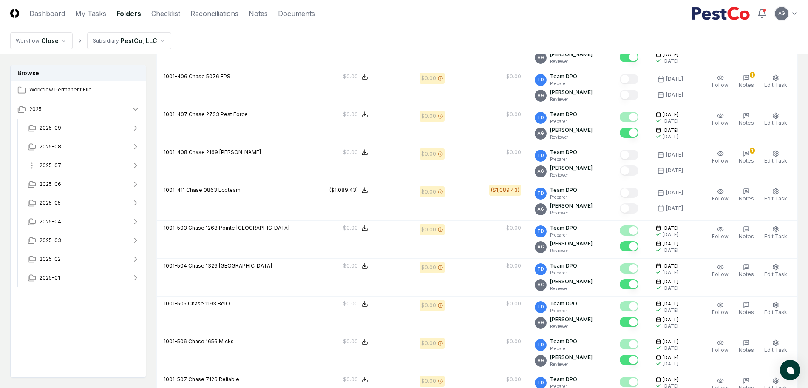
click at [98, 164] on button "2025-07" at bounding box center [84, 165] width 126 height 19
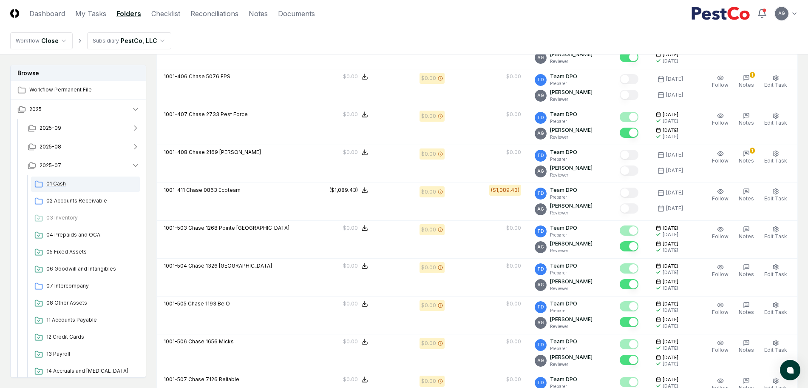
click at [93, 184] on span "01 Cash" at bounding box center [91, 184] width 90 height 8
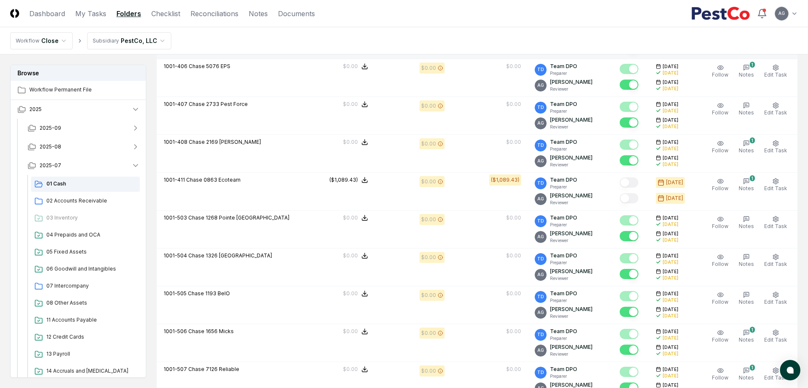
scroll to position [744, 0]
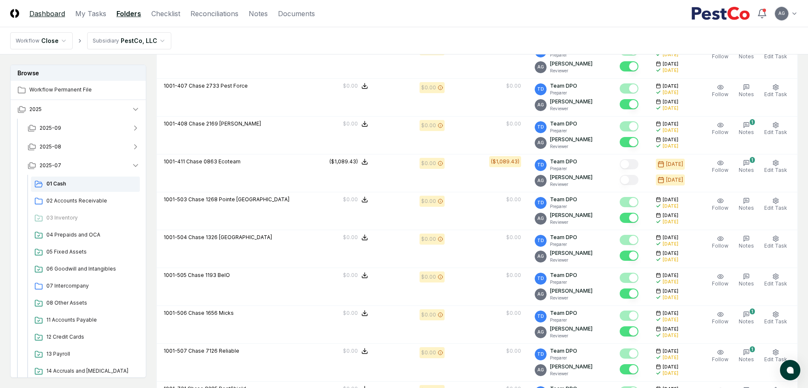
click at [51, 12] on link "Dashboard" at bounding box center [47, 14] width 36 height 10
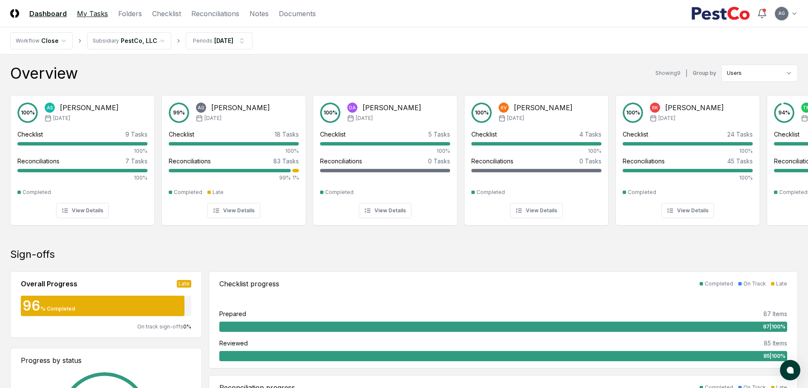
click at [102, 13] on link "My Tasks" at bounding box center [92, 14] width 31 height 10
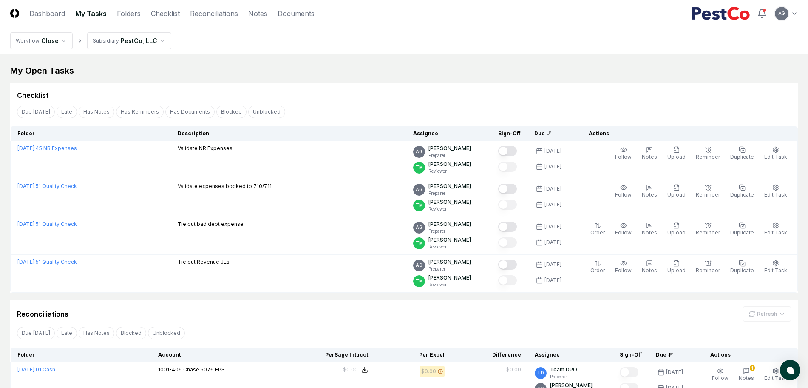
click at [333, 98] on div "Checklist" at bounding box center [404, 95] width 774 height 10
click at [365, 89] on div "Checklist" at bounding box center [404, 91] width 788 height 17
click at [384, 81] on div "My Open Tasks Cancel Reassign Checklist Due [DATE] Late Has Notes Has Reminders…" at bounding box center [404, 327] width 788 height 524
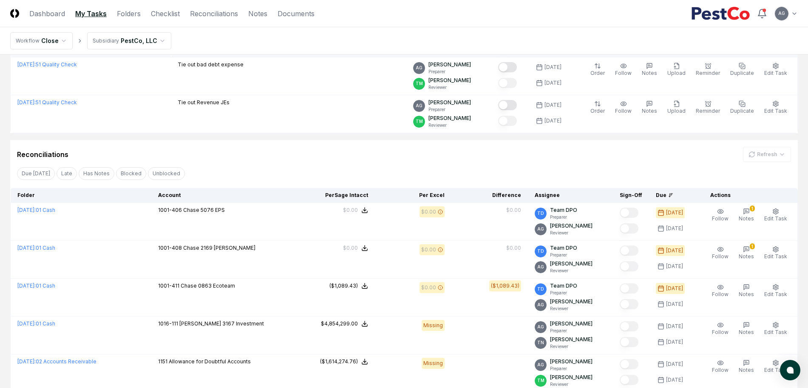
scroll to position [213, 0]
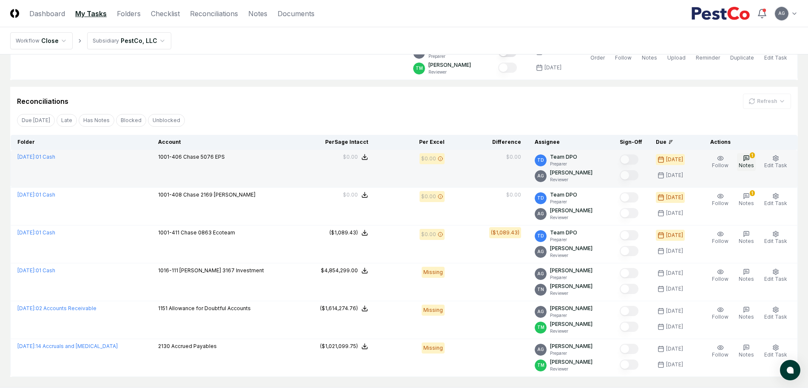
click at [752, 163] on span "Notes" at bounding box center [746, 165] width 15 height 6
